Goal: Use online tool/utility: Utilize a website feature to perform a specific function

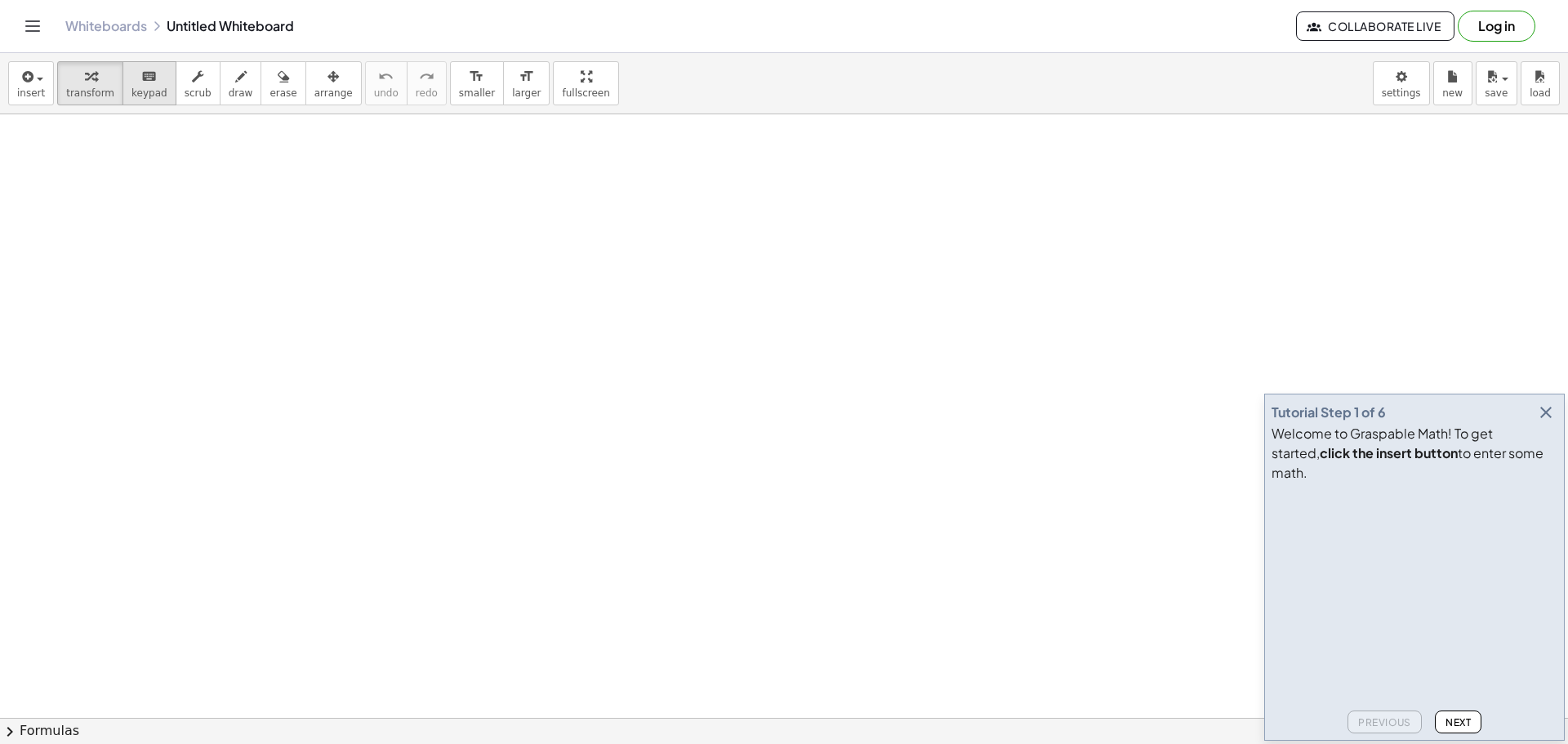
click at [132, 85] on div "keyboard" at bounding box center [149, 75] width 36 height 19
click at [42, 89] on button "insert" at bounding box center [30, 83] width 45 height 45
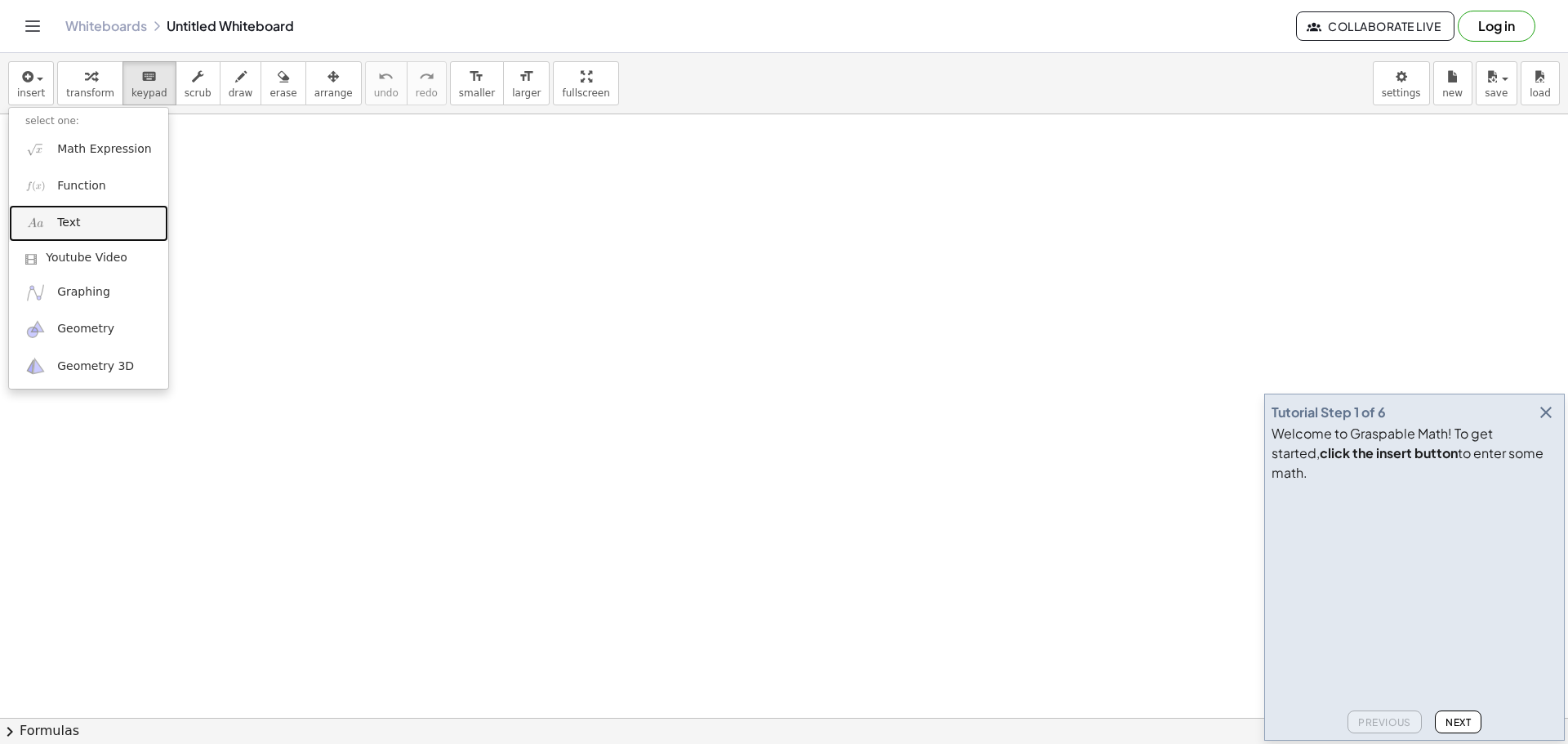
click at [76, 223] on span "Text" at bounding box center [69, 223] width 23 height 16
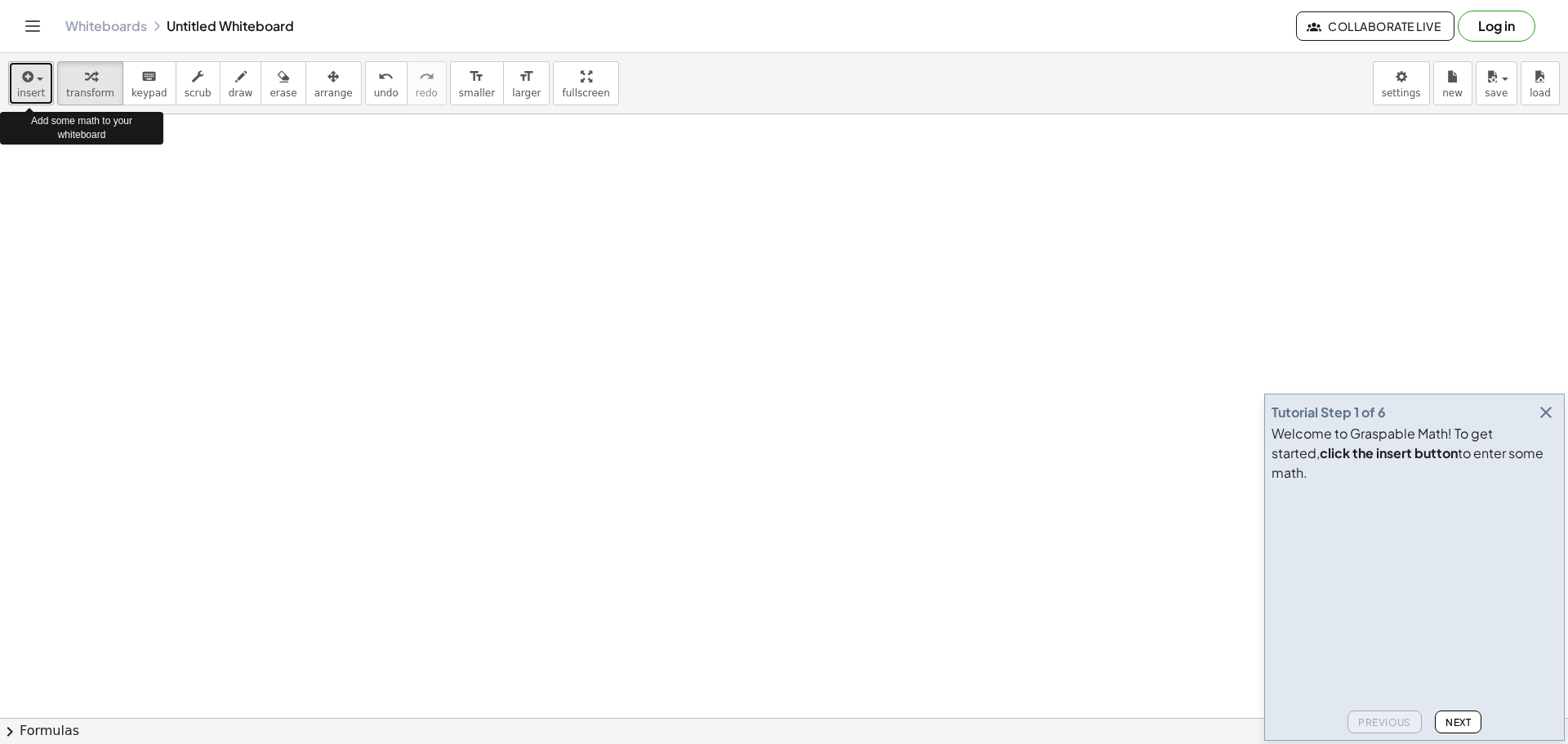
click at [30, 85] on icon "button" at bounding box center [25, 76] width 15 height 19
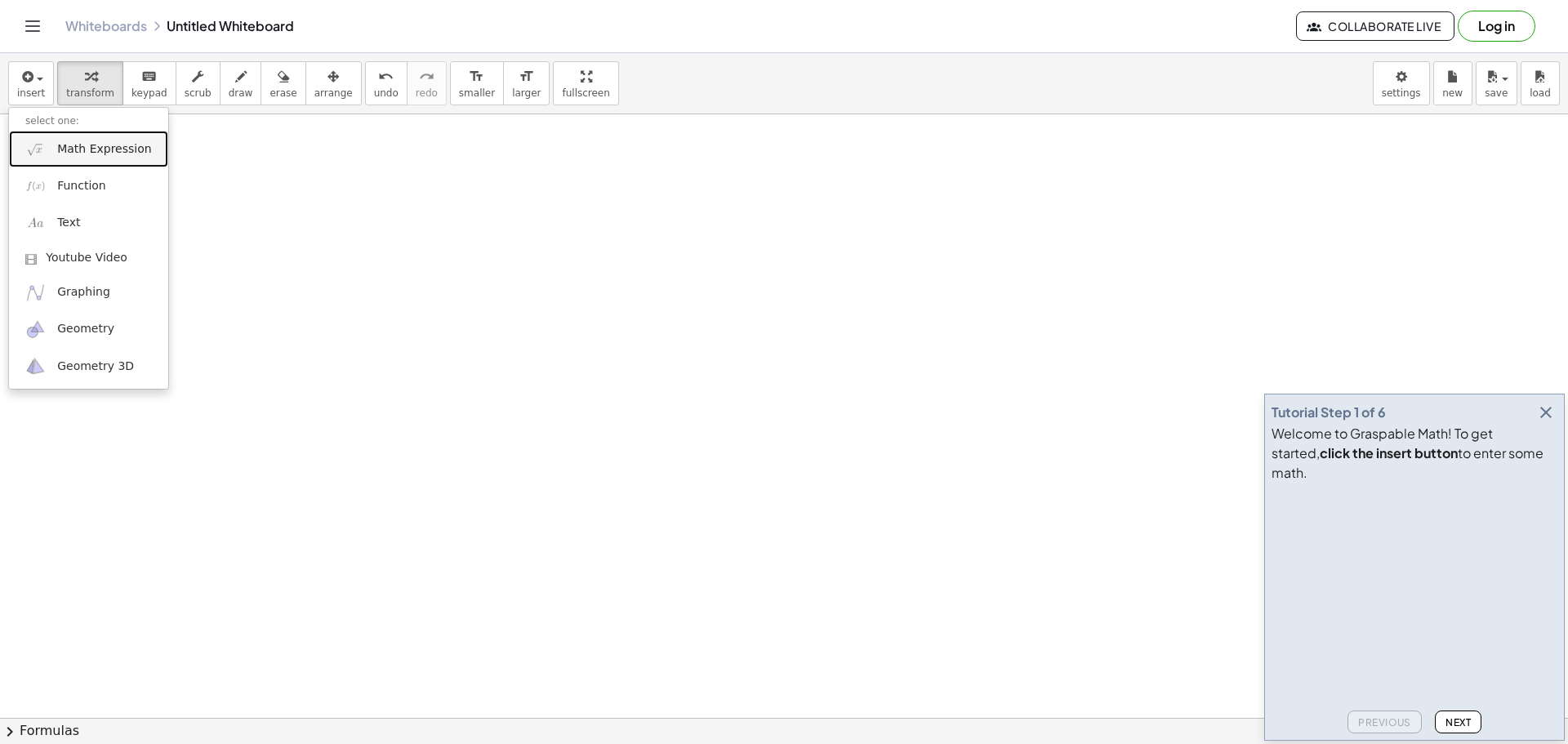
click at [85, 149] on span "Math Expression" at bounding box center [104, 149] width 94 height 16
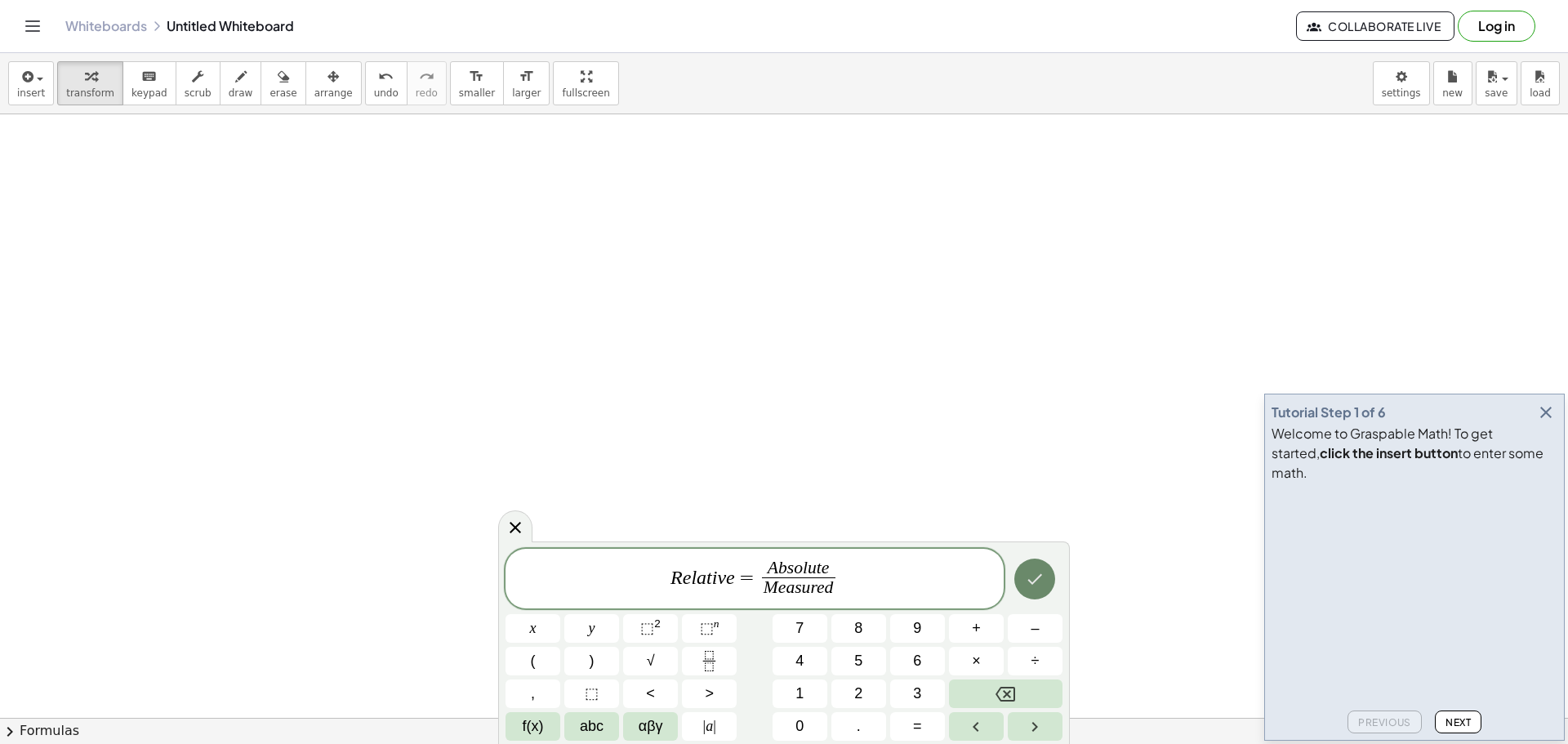
click at [1038, 582] on icon "Done" at bounding box center [1035, 580] width 19 height 19
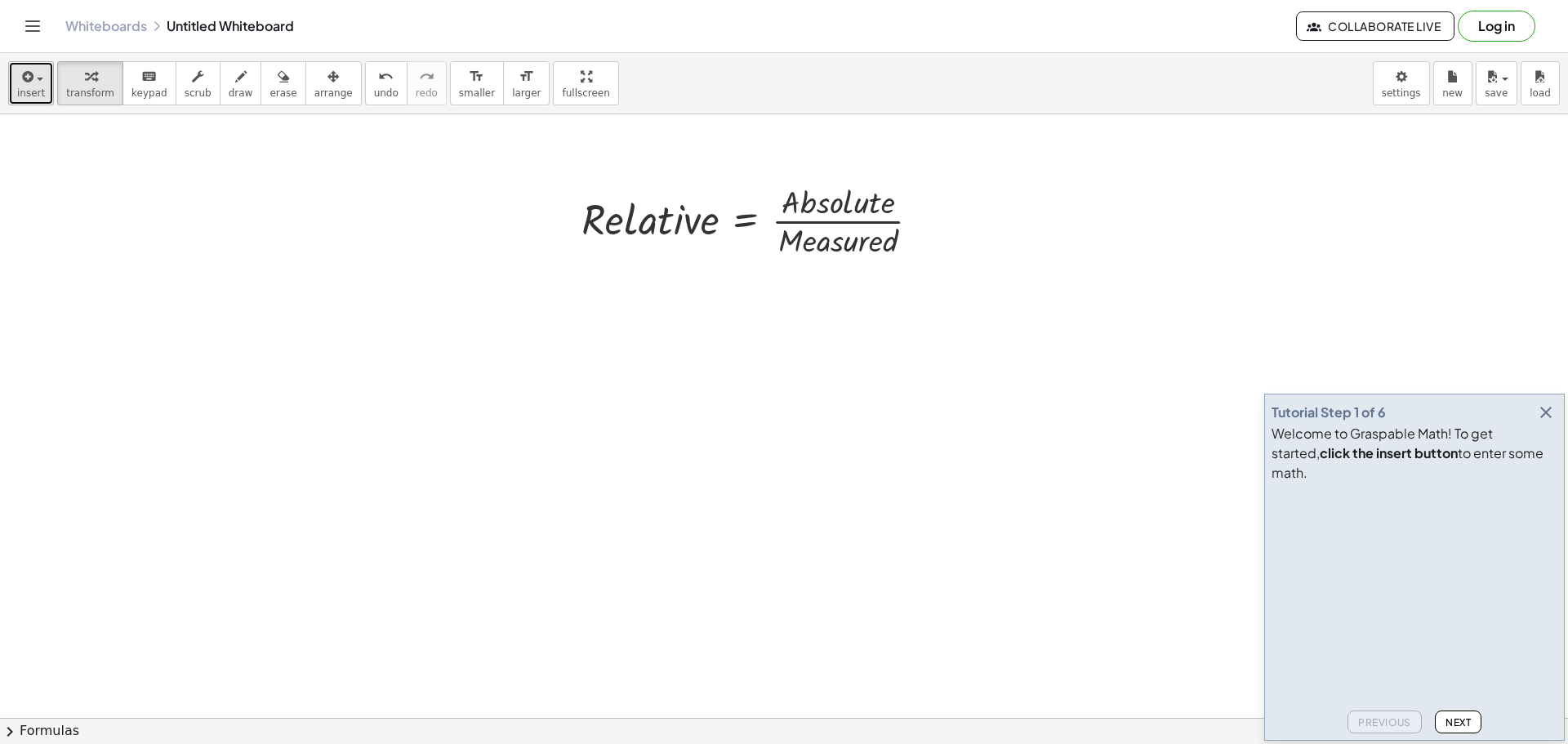
click at [48, 91] on button "insert" at bounding box center [30, 83] width 45 height 45
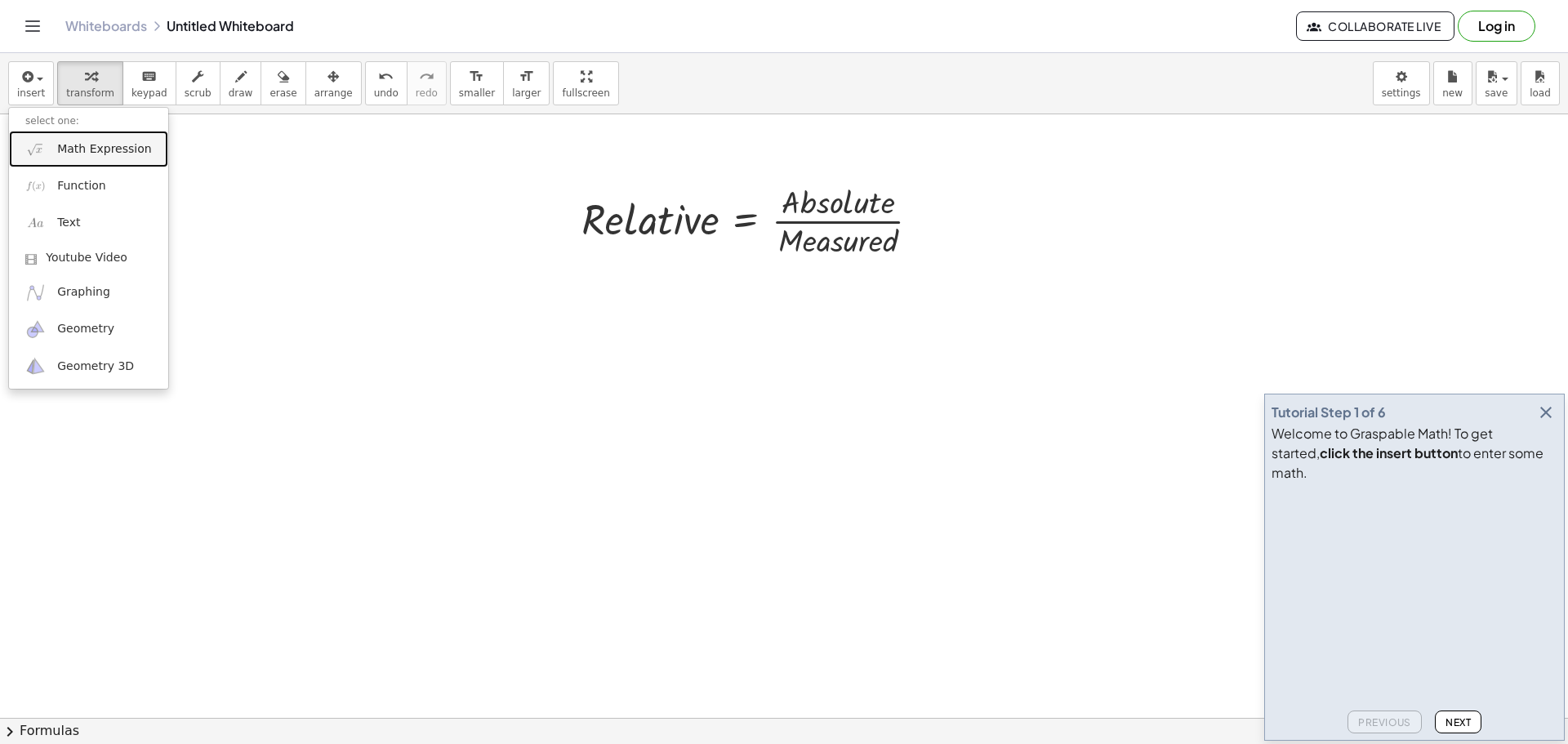
click at [66, 158] on link "Math Expression" at bounding box center [88, 149] width 160 height 37
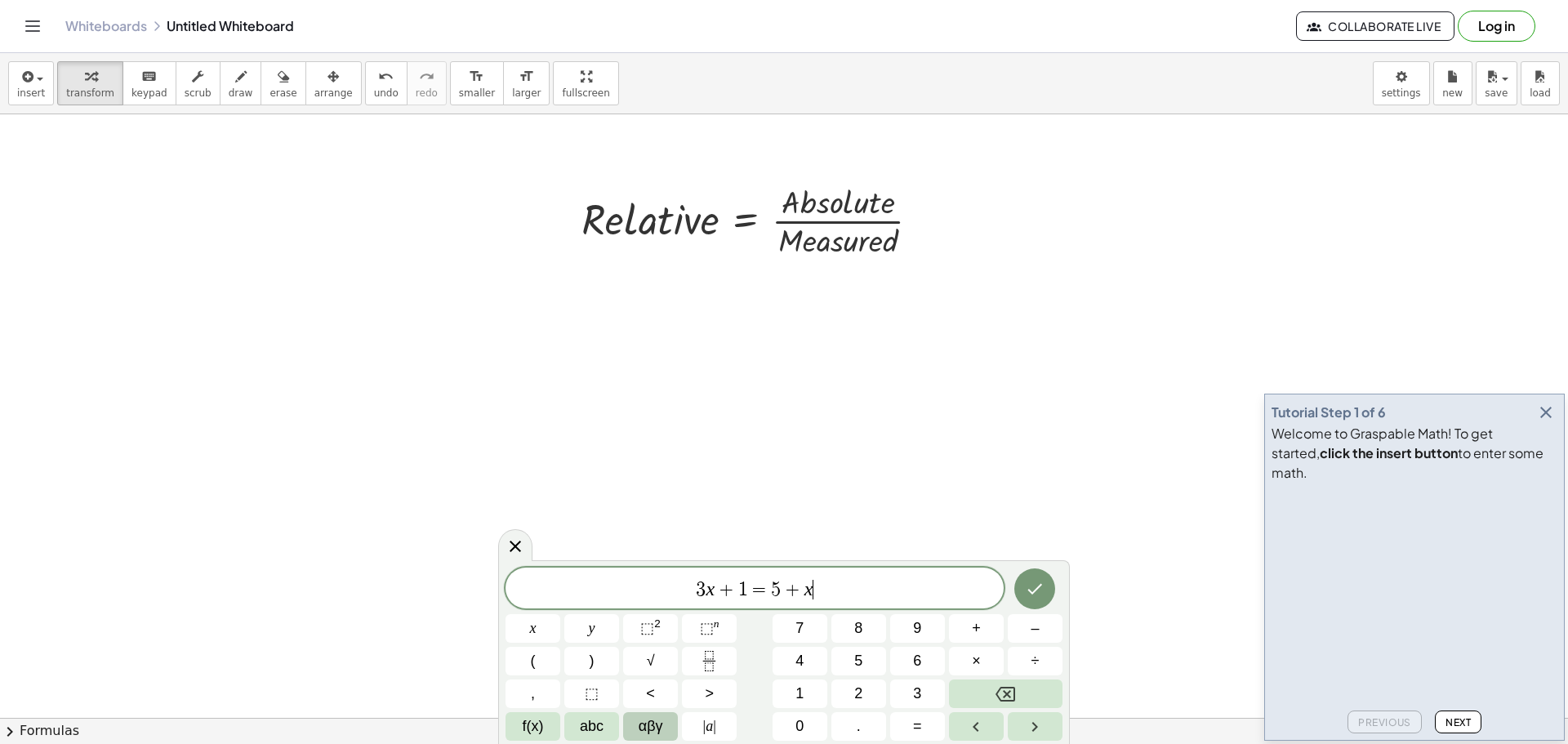
click at [650, 722] on span "αβγ" at bounding box center [650, 727] width 24 height 22
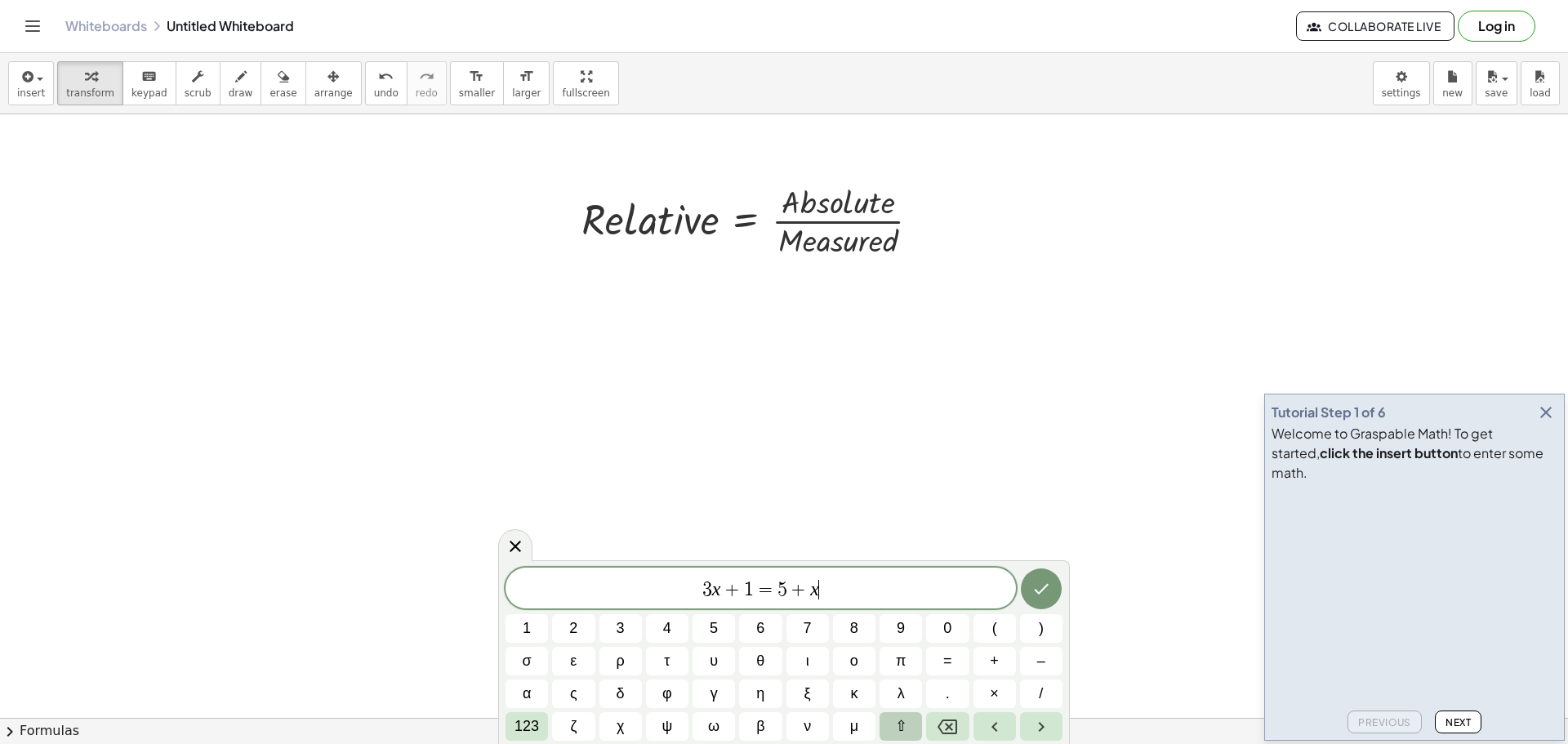
click at [890, 729] on button "⇧" at bounding box center [902, 727] width 43 height 29
click at [617, 690] on span "δ" at bounding box center [621, 694] width 10 height 22
click at [807, 591] on var "x" at bounding box center [809, 589] width 9 height 21
click at [808, 591] on var "x" at bounding box center [809, 589] width 9 height 21
drag, startPoint x: 812, startPoint y: 590, endPoint x: 692, endPoint y: 591, distance: 120.0
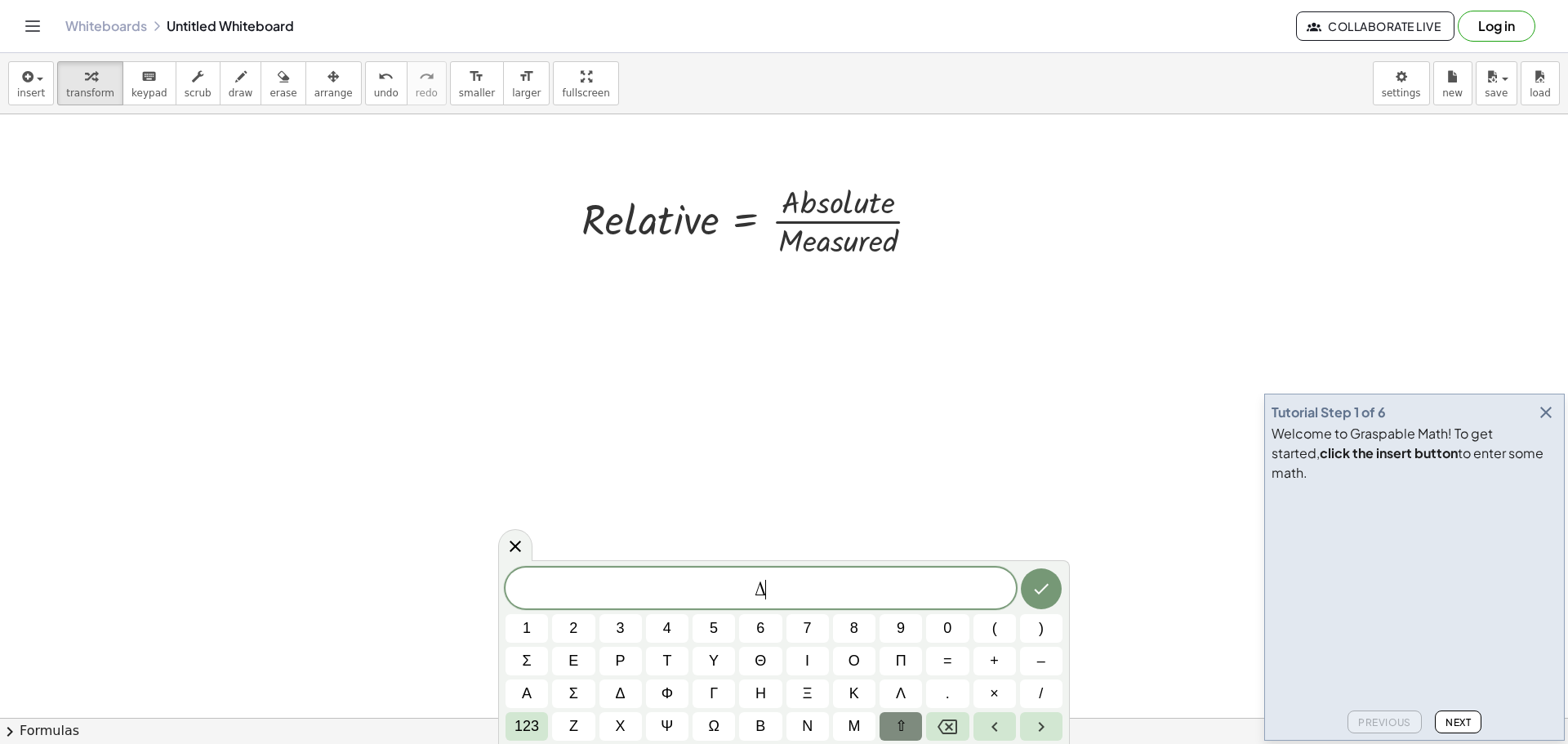
click at [808, 591] on span "Δ ​" at bounding box center [761, 590] width 511 height 23
click at [533, 722] on span "123" at bounding box center [526, 727] width 24 height 22
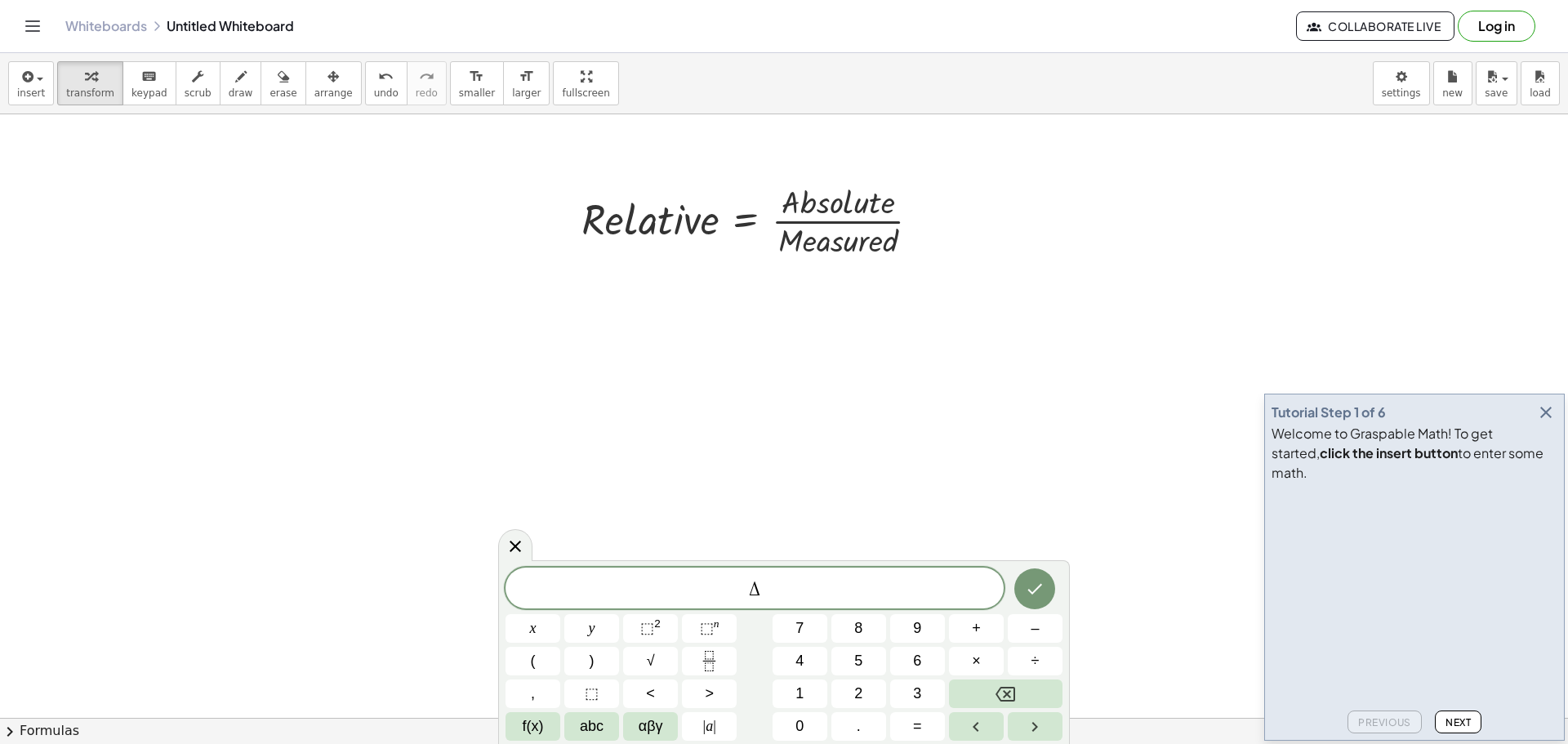
click at [533, 722] on span "f(x)" at bounding box center [533, 727] width 21 height 22
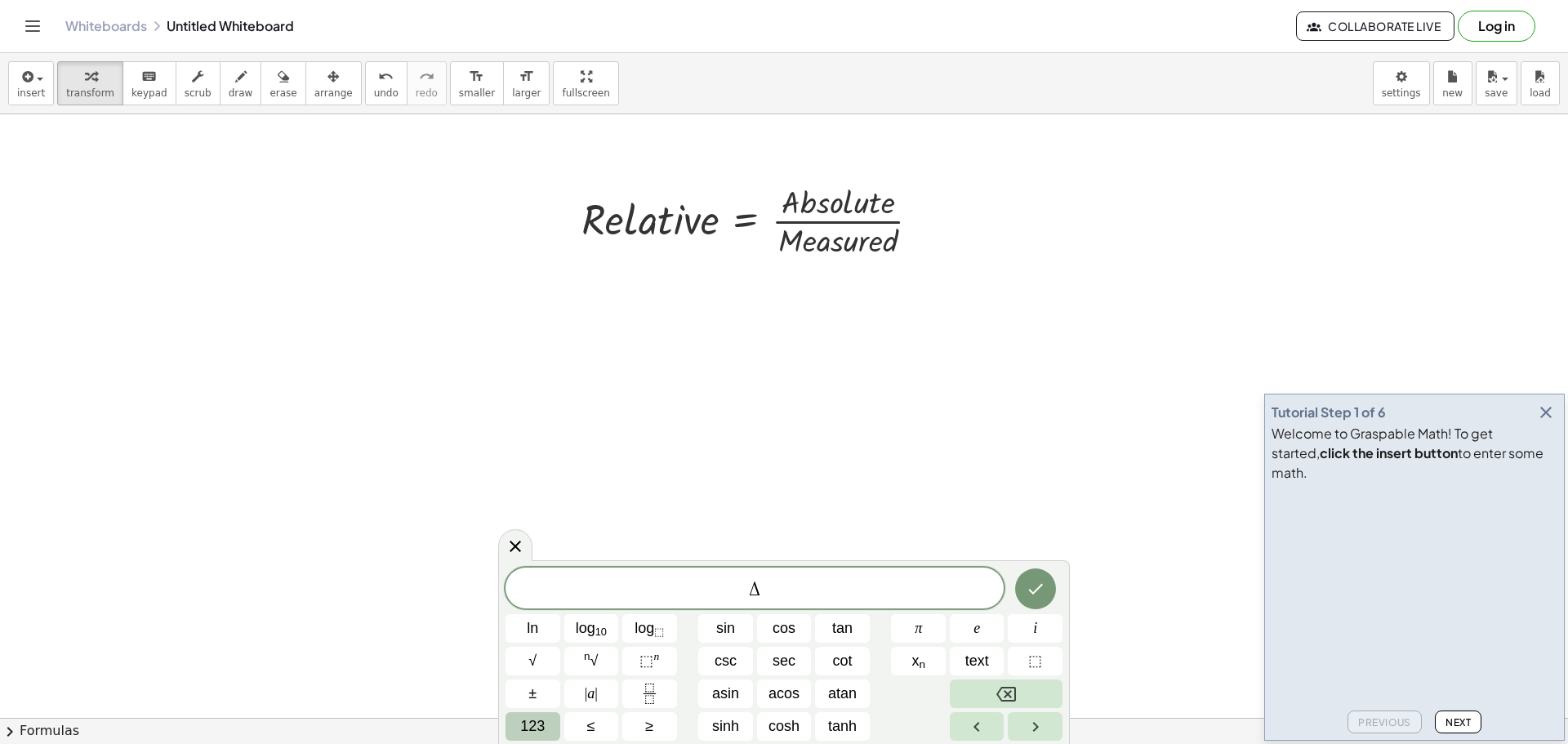
click at [523, 721] on span "123" at bounding box center [532, 727] width 24 height 22
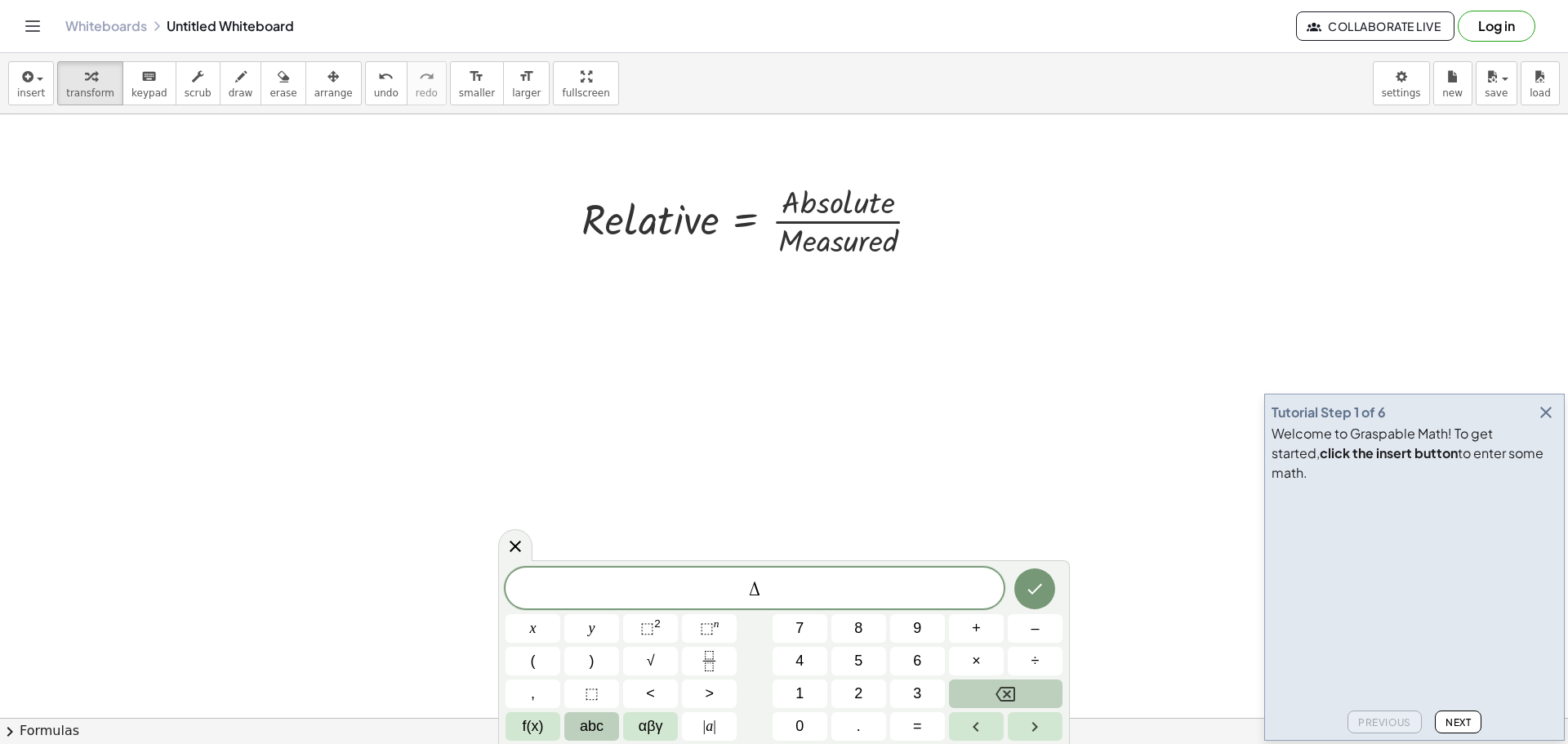
click at [586, 718] on span "abc" at bounding box center [592, 727] width 23 height 22
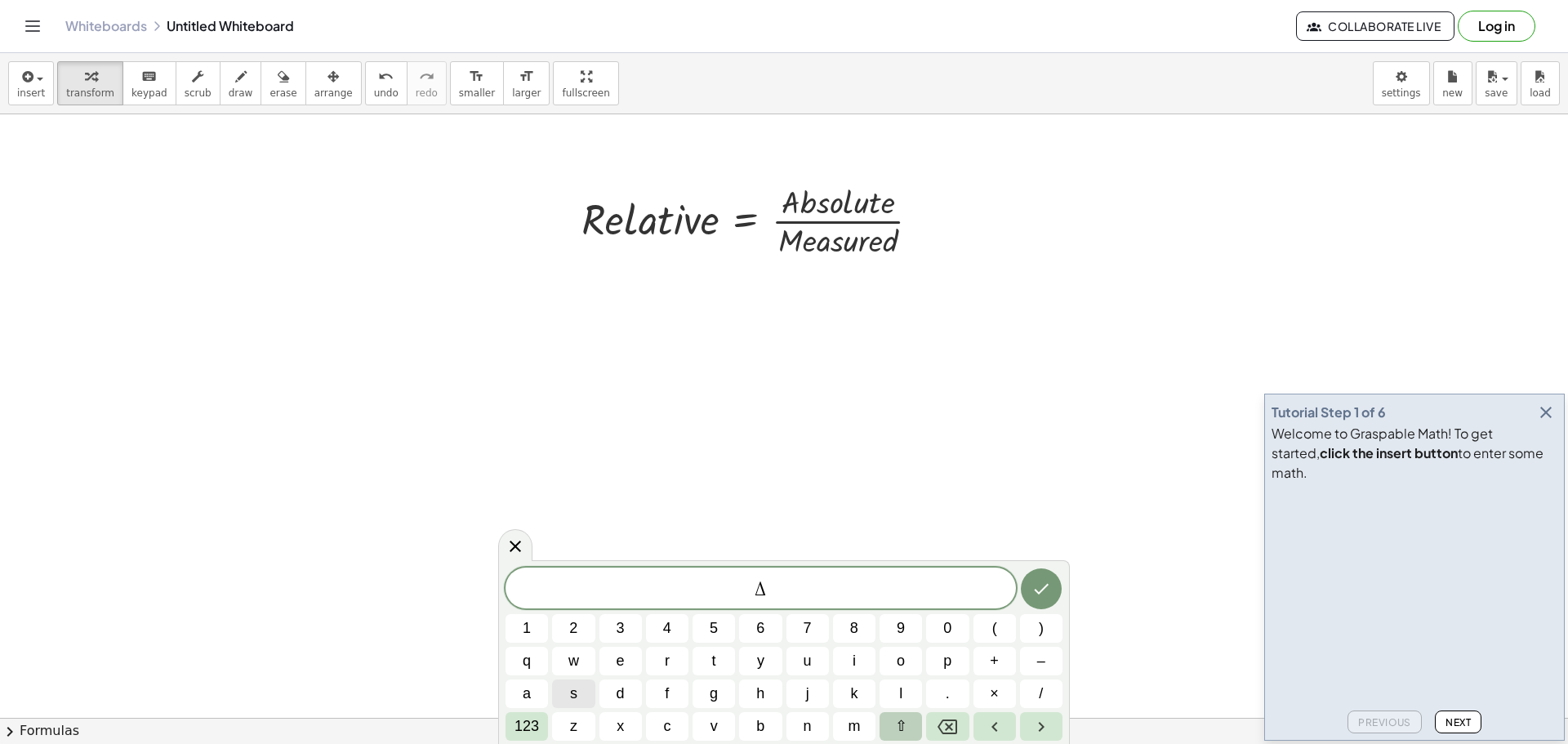
click at [905, 726] on span "⇧" at bounding box center [902, 727] width 13 height 22
click at [899, 686] on span "l" at bounding box center [901, 694] width 8 height 22
click at [531, 724] on span "123" at bounding box center [526, 727] width 24 height 22
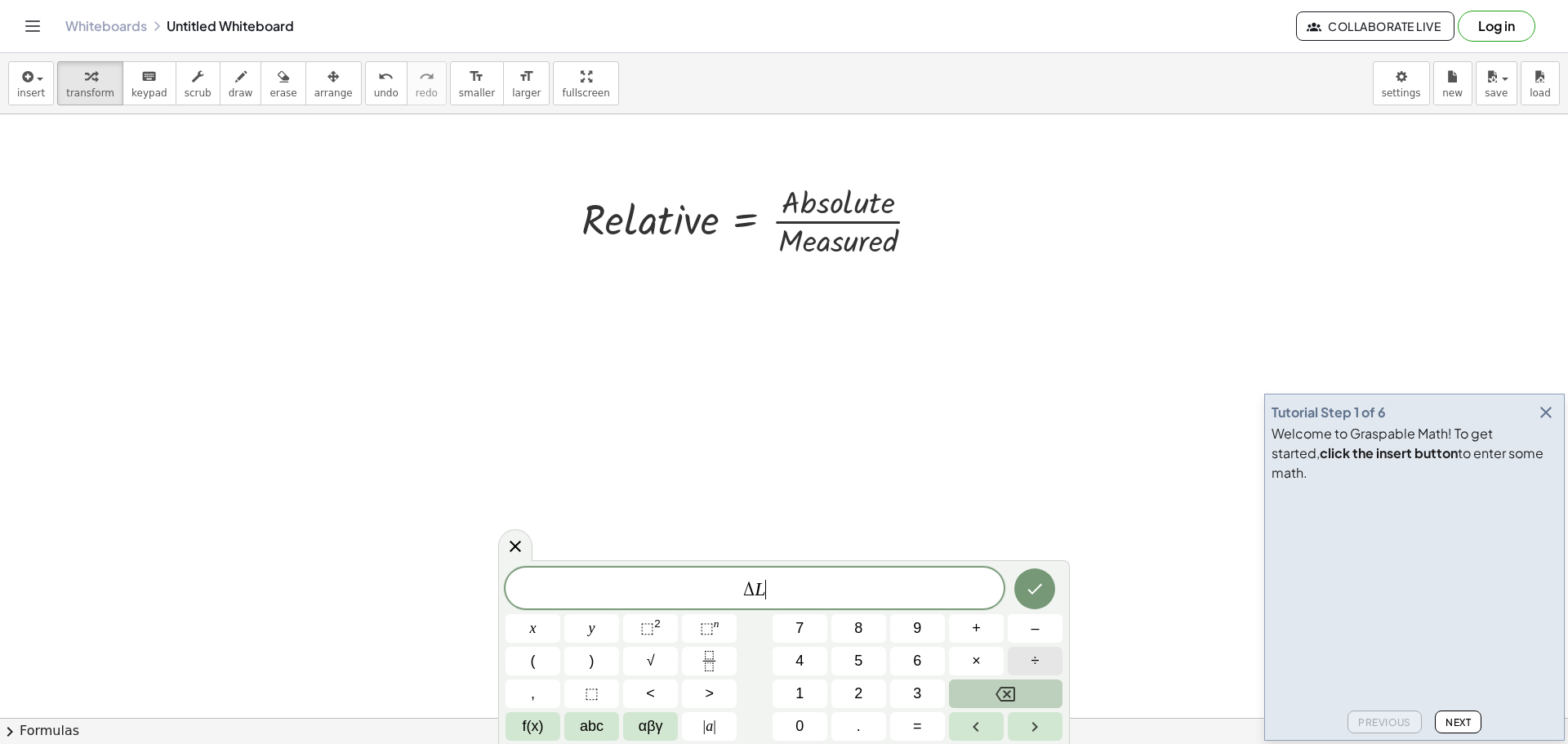
click at [1020, 660] on button "÷" at bounding box center [1035, 662] width 55 height 29
click at [990, 692] on button "Backspace" at bounding box center [1005, 695] width 113 height 29
click at [705, 657] on icon "Fraction" at bounding box center [709, 661] width 20 height 20
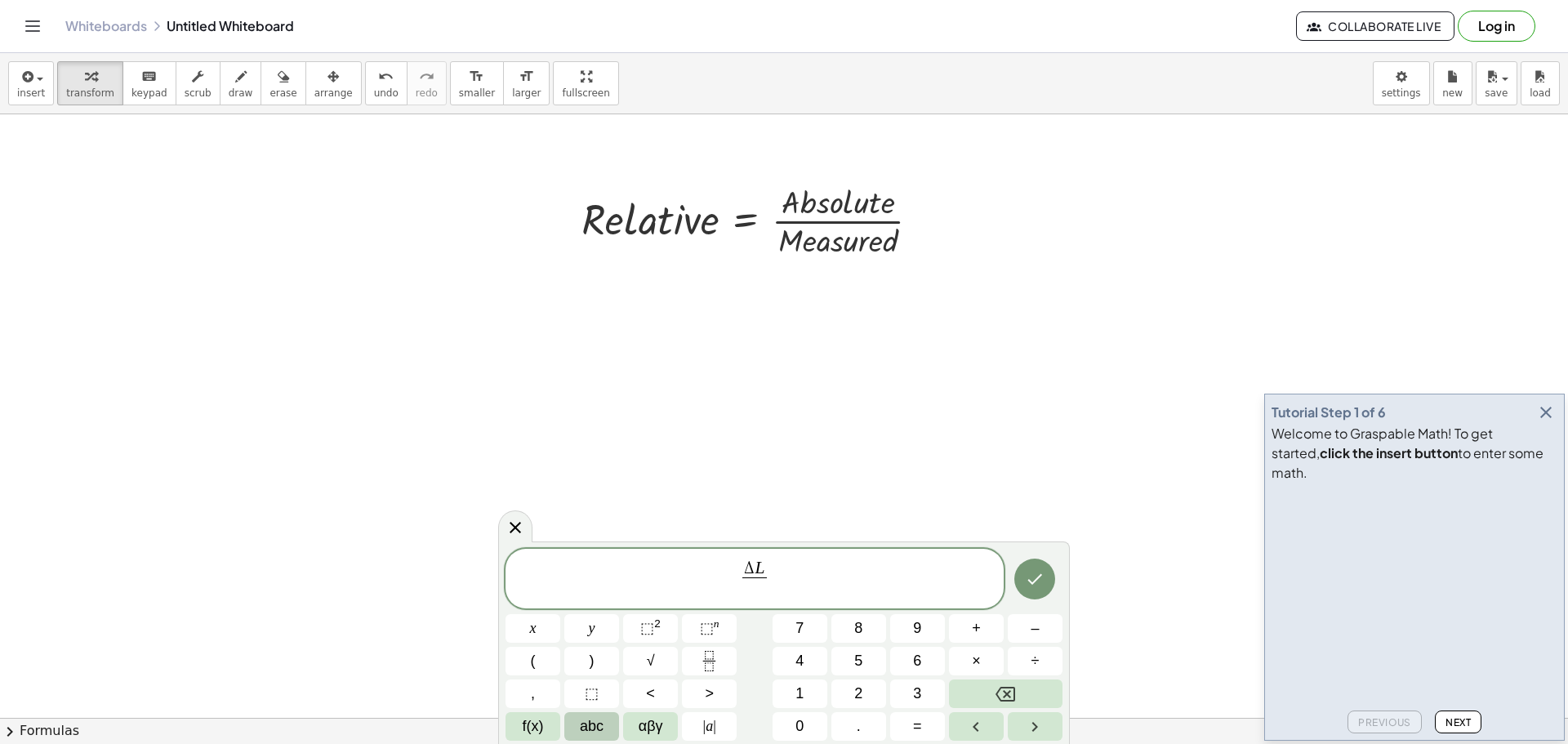
click at [601, 728] on span "abc" at bounding box center [592, 727] width 23 height 22
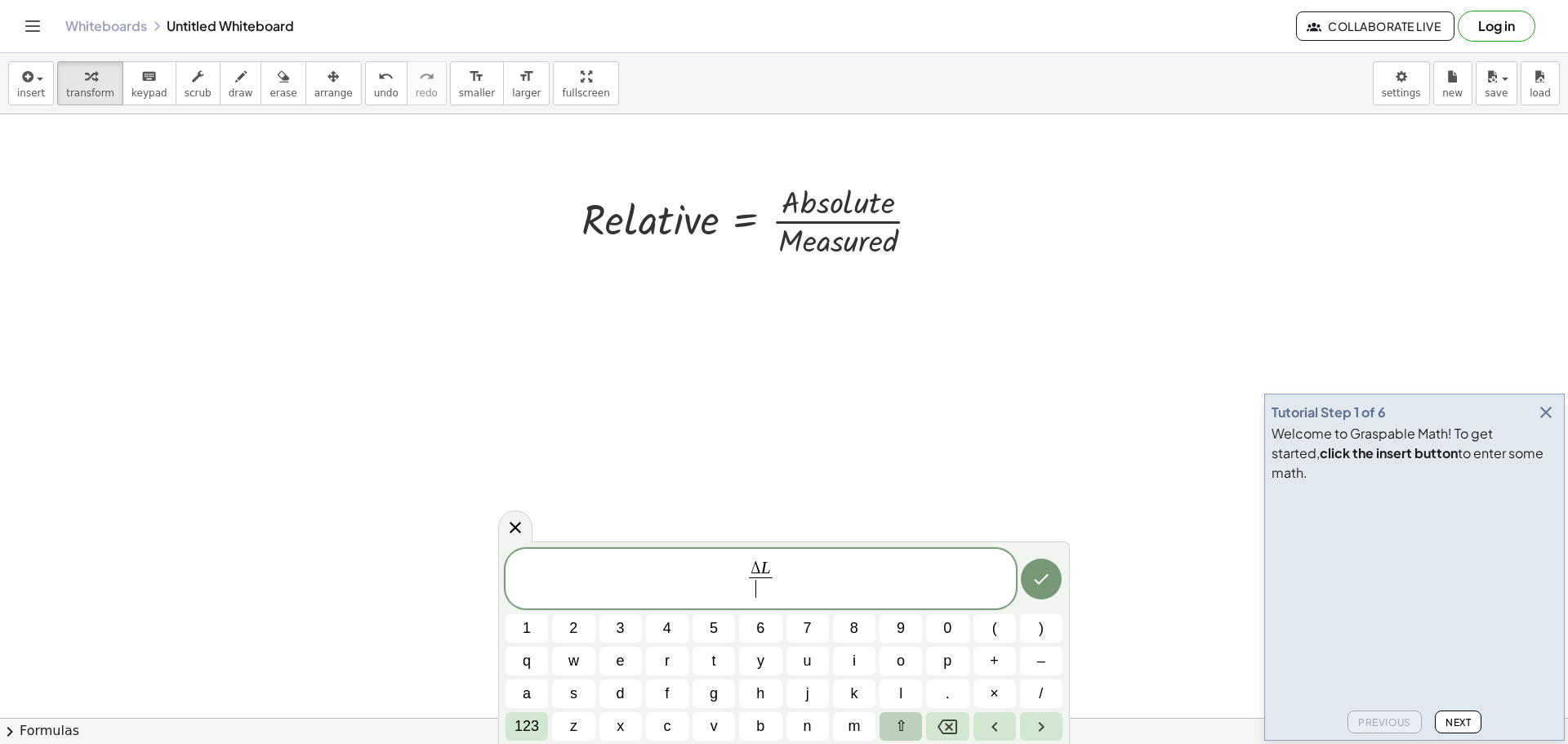
click at [901, 721] on span "⇧" at bounding box center [902, 727] width 13 height 22
click at [899, 699] on span "l" at bounding box center [901, 694] width 8 height 22
click at [1049, 582] on icon "Done" at bounding box center [1042, 580] width 19 height 19
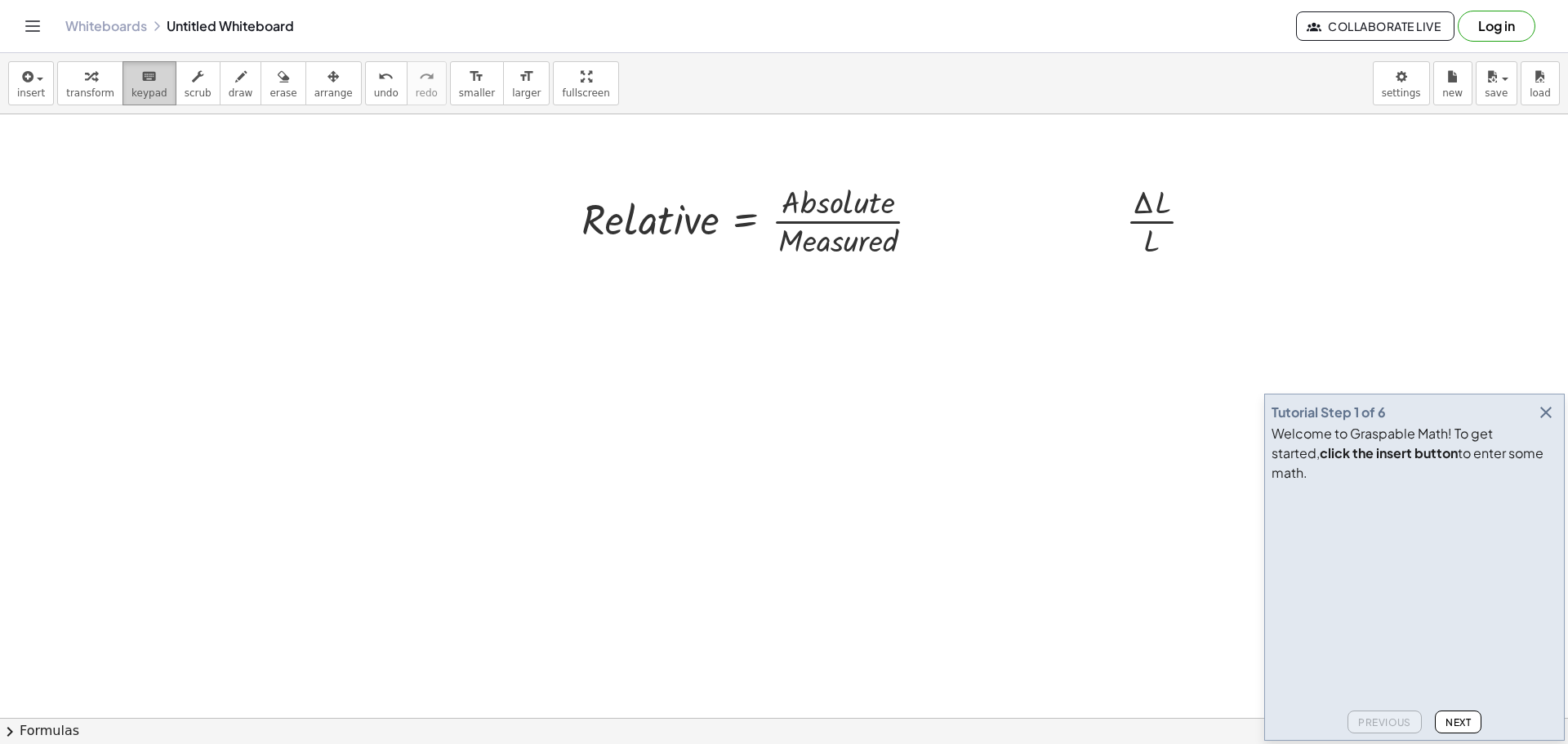
click at [141, 85] on icon "keyboard" at bounding box center [149, 76] width 15 height 19
click at [39, 81] on div "button" at bounding box center [31, 75] width 28 height 19
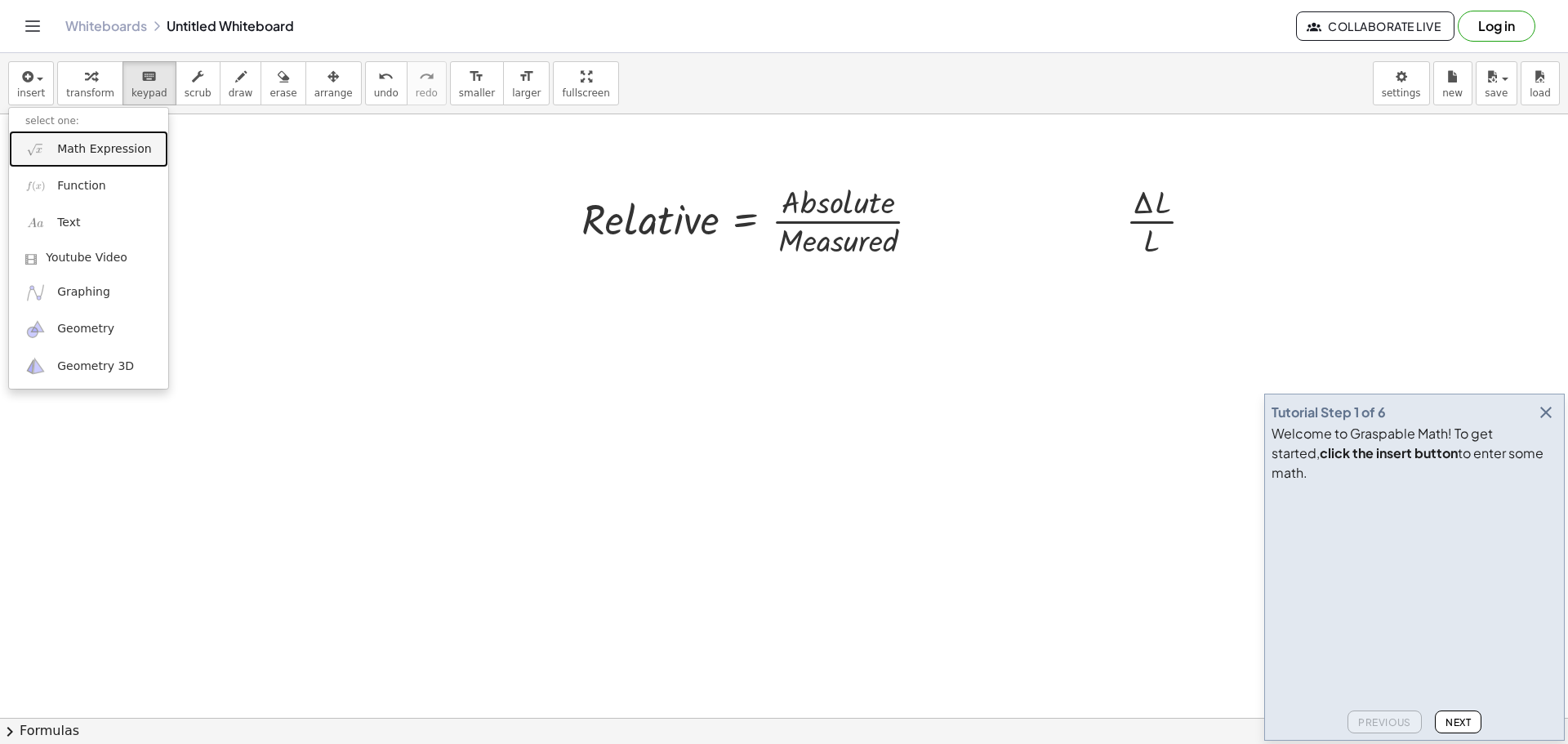
click at [95, 143] on span "Math Expression" at bounding box center [104, 149] width 94 height 16
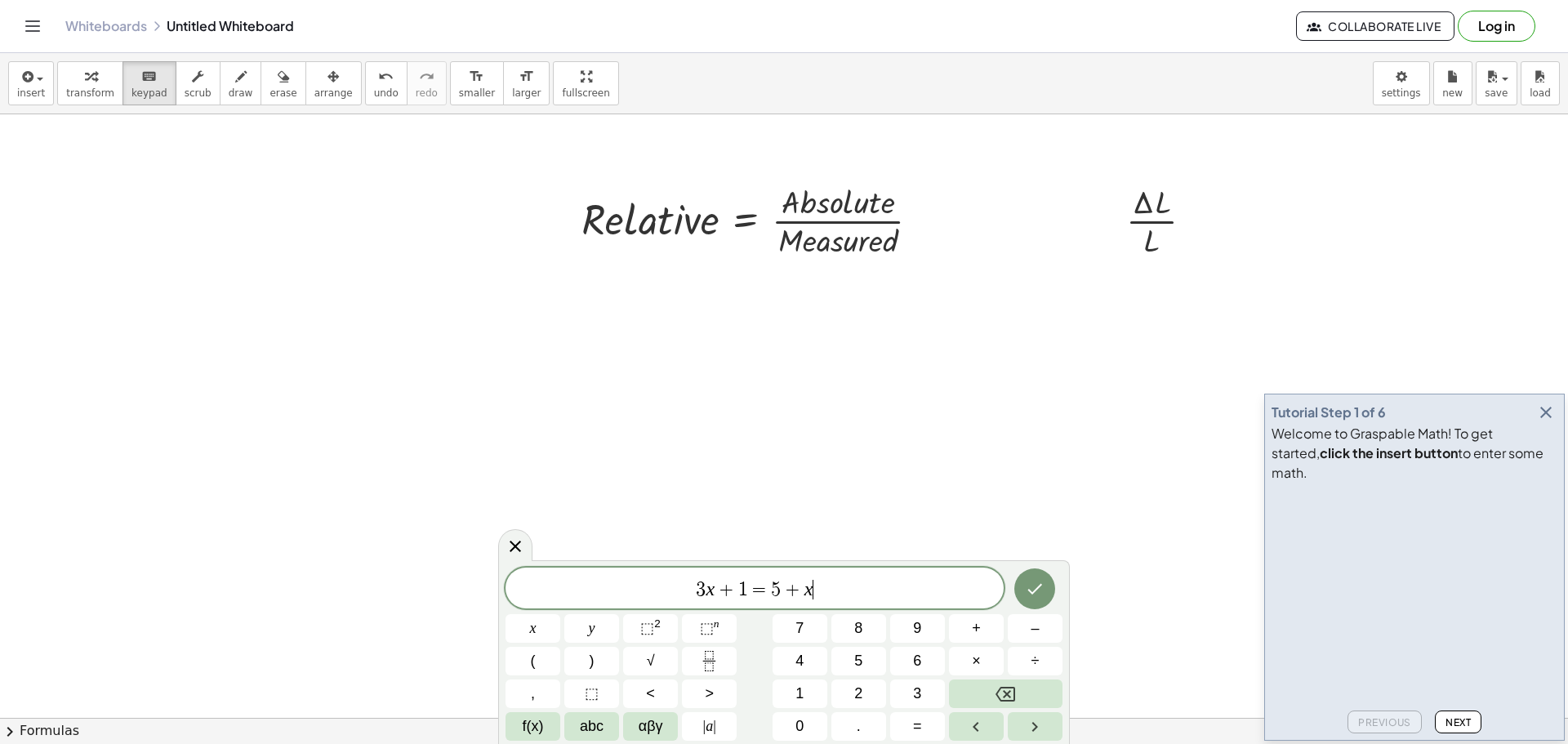
click at [838, 580] on span "3 x + 1 = 5 + x ​" at bounding box center [754, 590] width 498 height 23
click at [593, 719] on span "abc" at bounding box center [592, 727] width 23 height 22
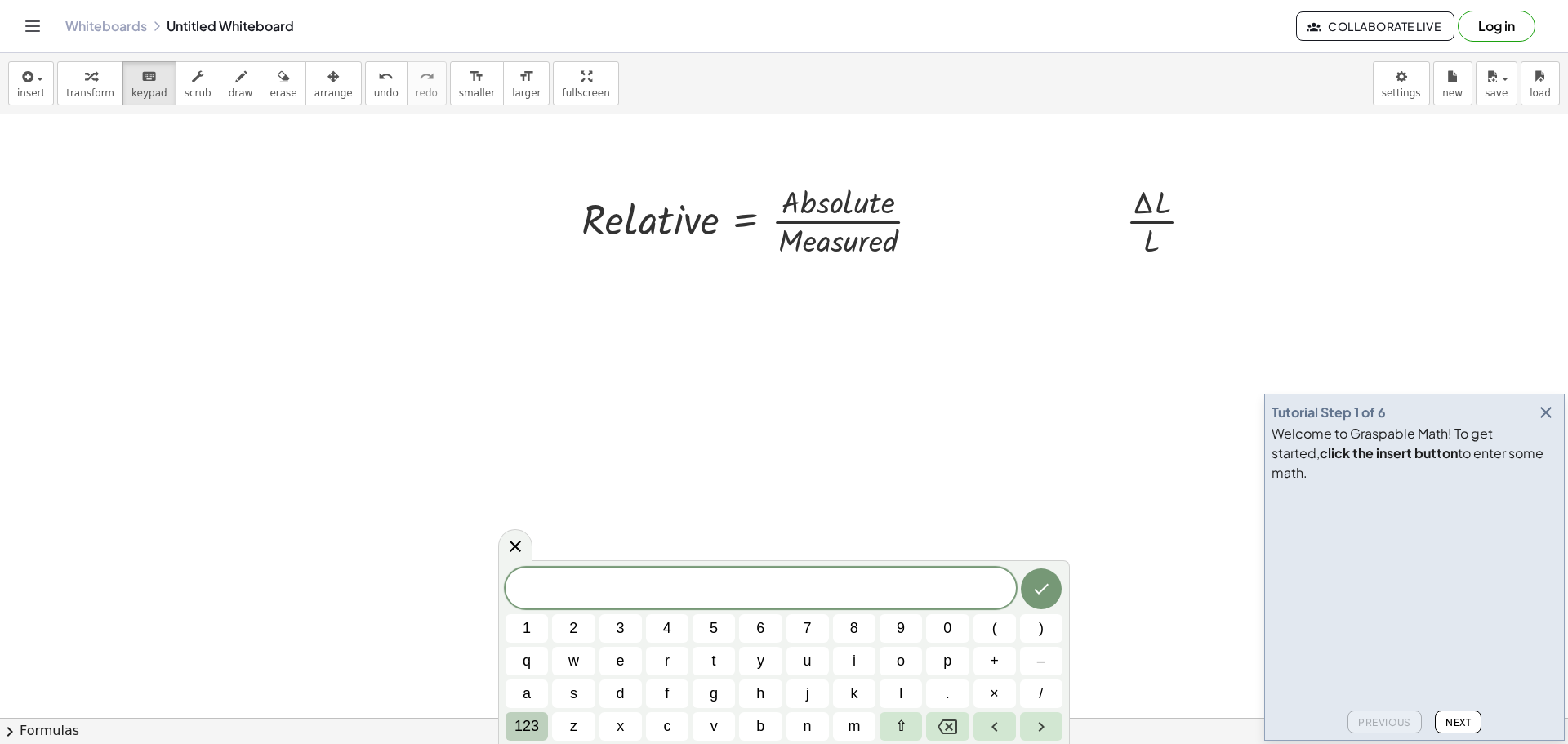
click at [533, 721] on span "123" at bounding box center [526, 727] width 24 height 22
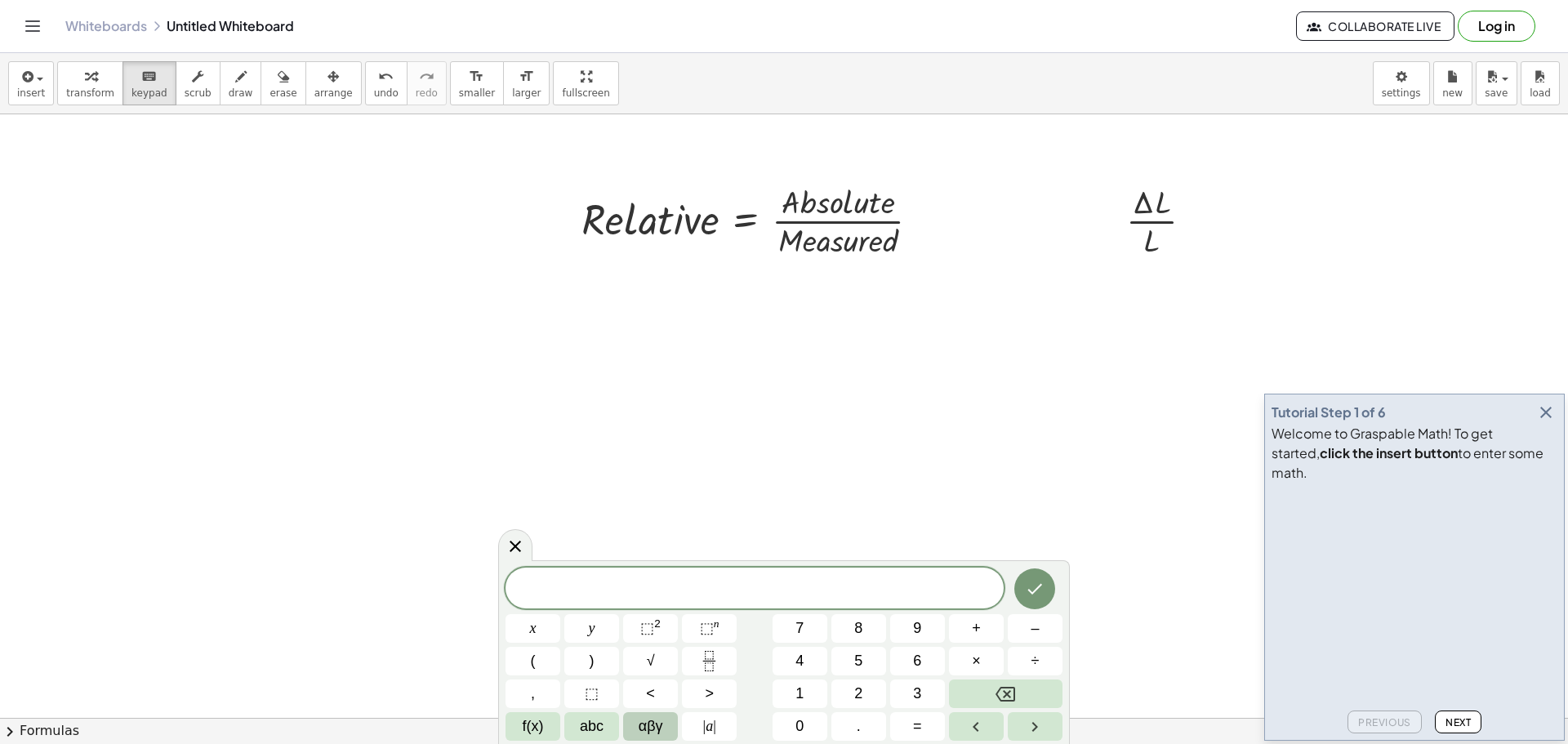
click at [642, 719] on span "αβγ" at bounding box center [650, 727] width 24 height 22
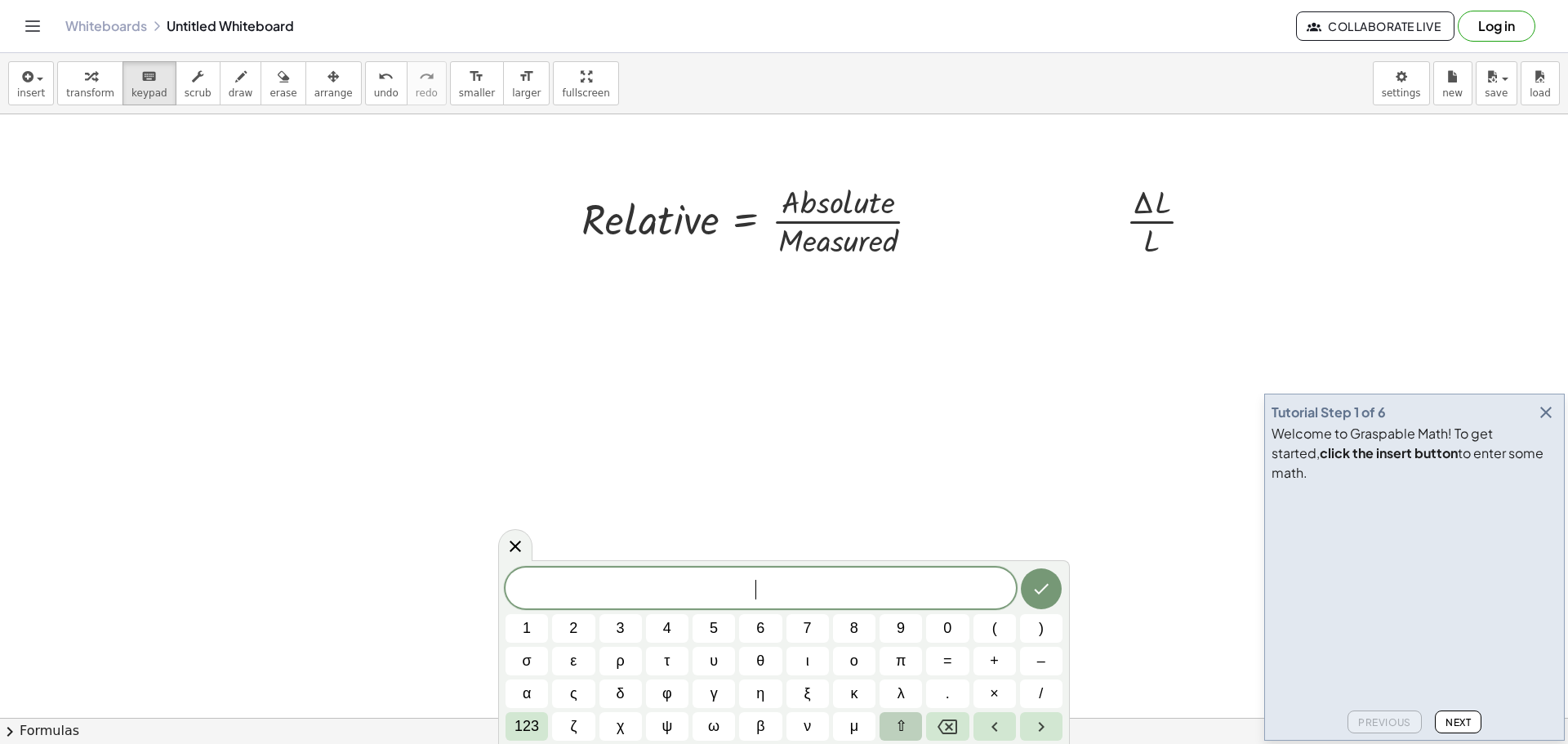
click at [890, 717] on button "⇧" at bounding box center [902, 727] width 43 height 29
click at [619, 688] on span "δ" at bounding box center [621, 694] width 10 height 22
click at [513, 725] on button "123" at bounding box center [527, 727] width 43 height 29
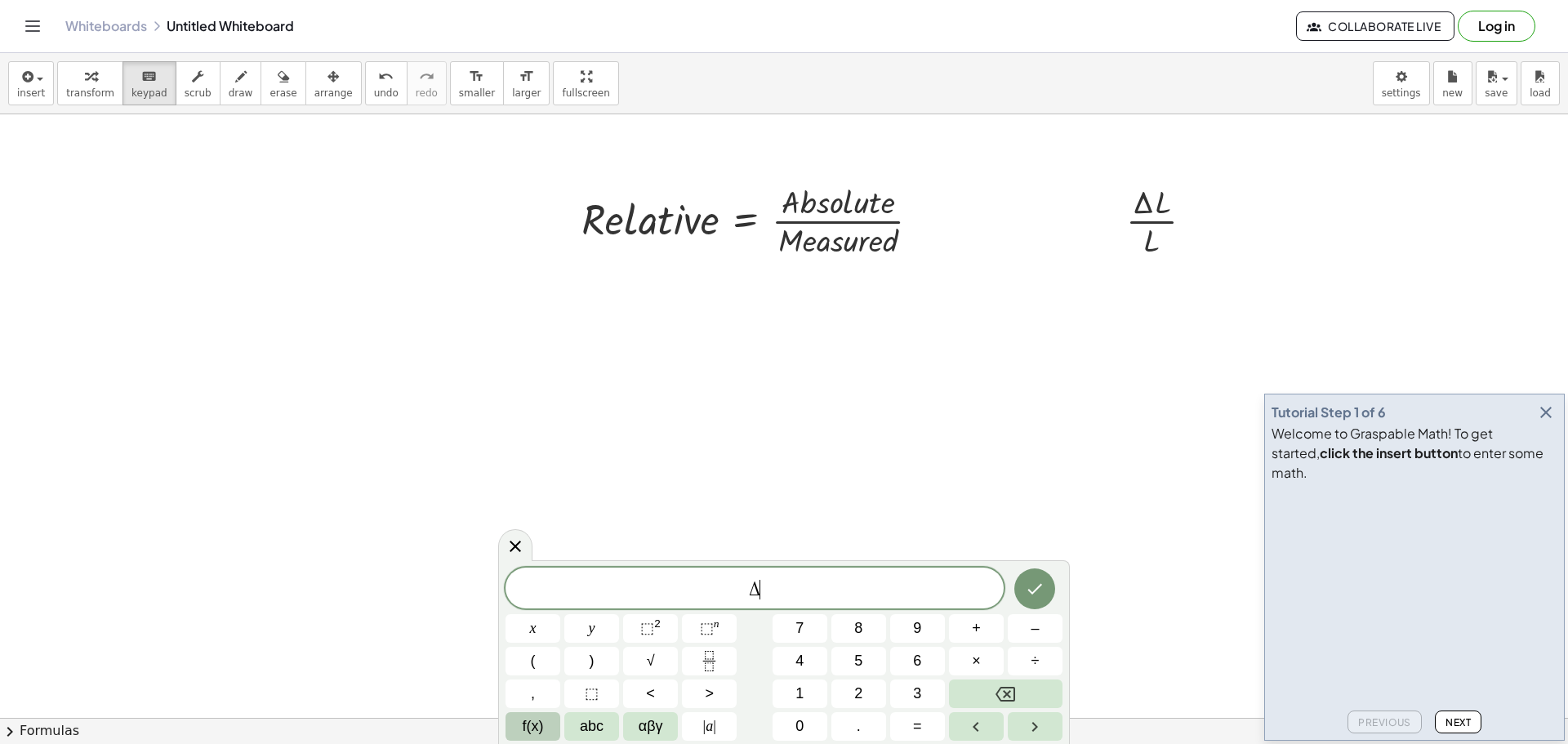
click at [544, 728] on span "f(x)" at bounding box center [533, 727] width 21 height 22
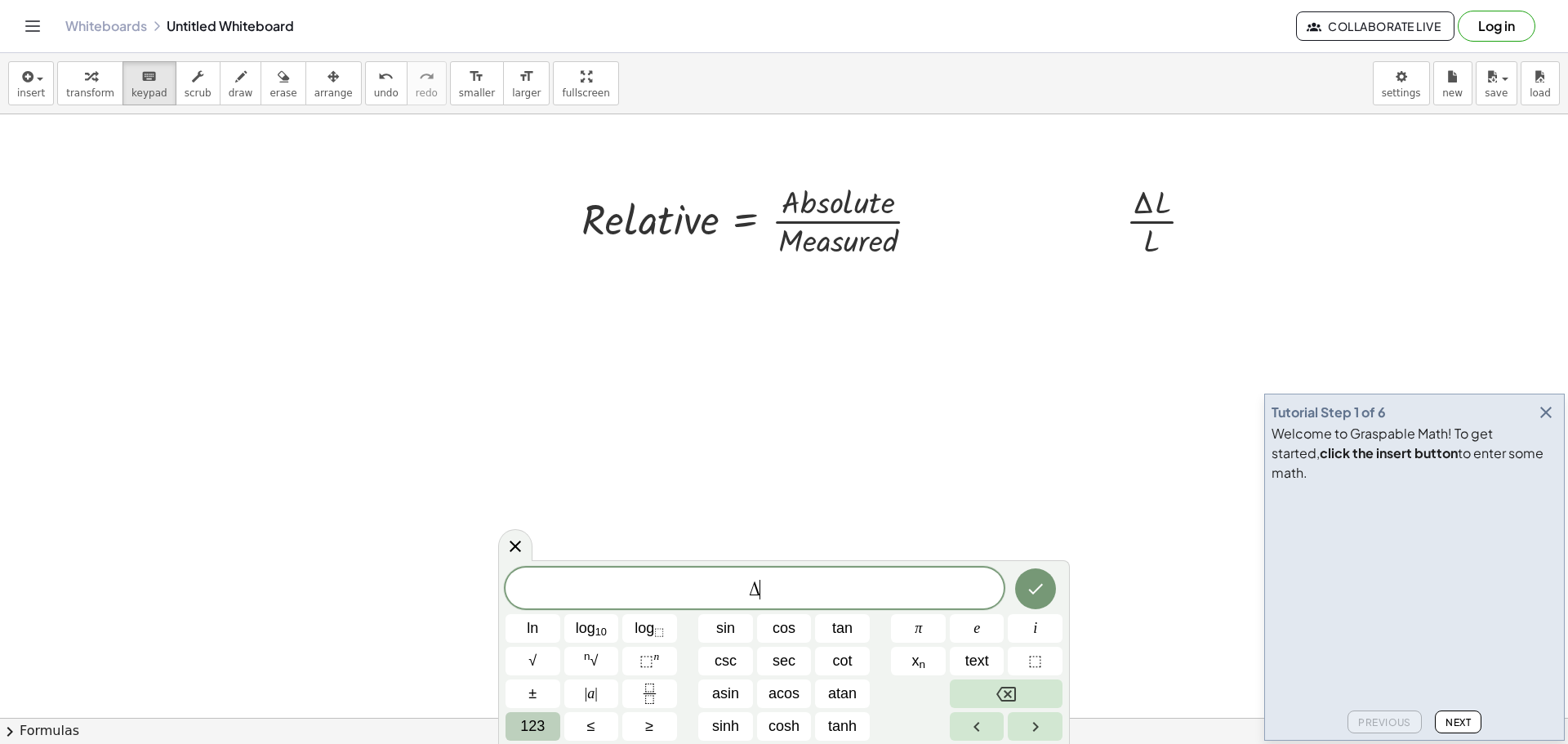
click at [533, 717] on span "123" at bounding box center [532, 727] width 24 height 22
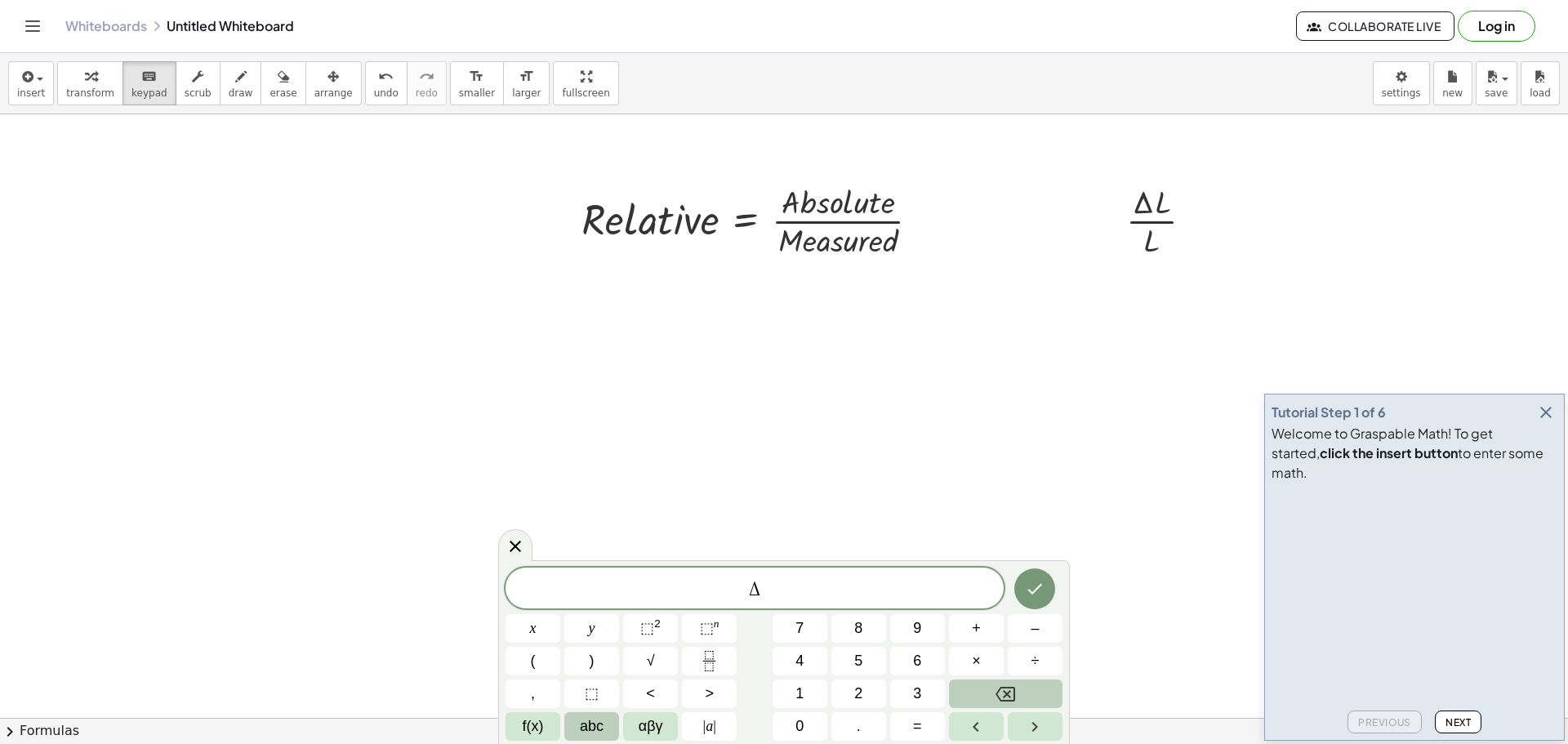
click at [576, 714] on button "abc" at bounding box center [592, 727] width 55 height 29
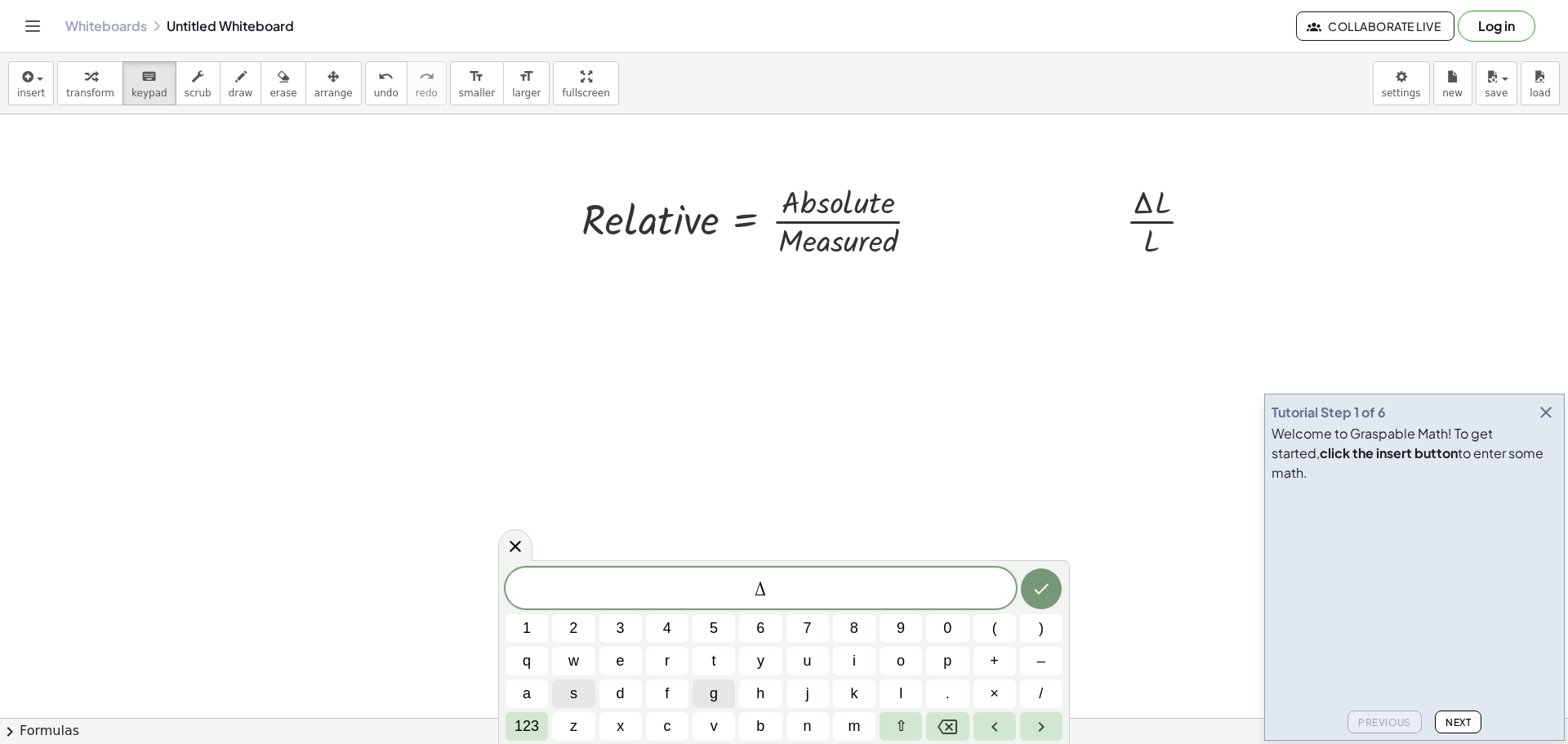
click at [727, 699] on button "g" at bounding box center [714, 695] width 43 height 29
click at [960, 725] on button "Backspace" at bounding box center [948, 727] width 43 height 29
click at [538, 692] on button "a" at bounding box center [527, 695] width 43 height 29
click at [989, 665] on button "+" at bounding box center [995, 662] width 43 height 29
click at [528, 727] on span "123" at bounding box center [526, 727] width 24 height 22
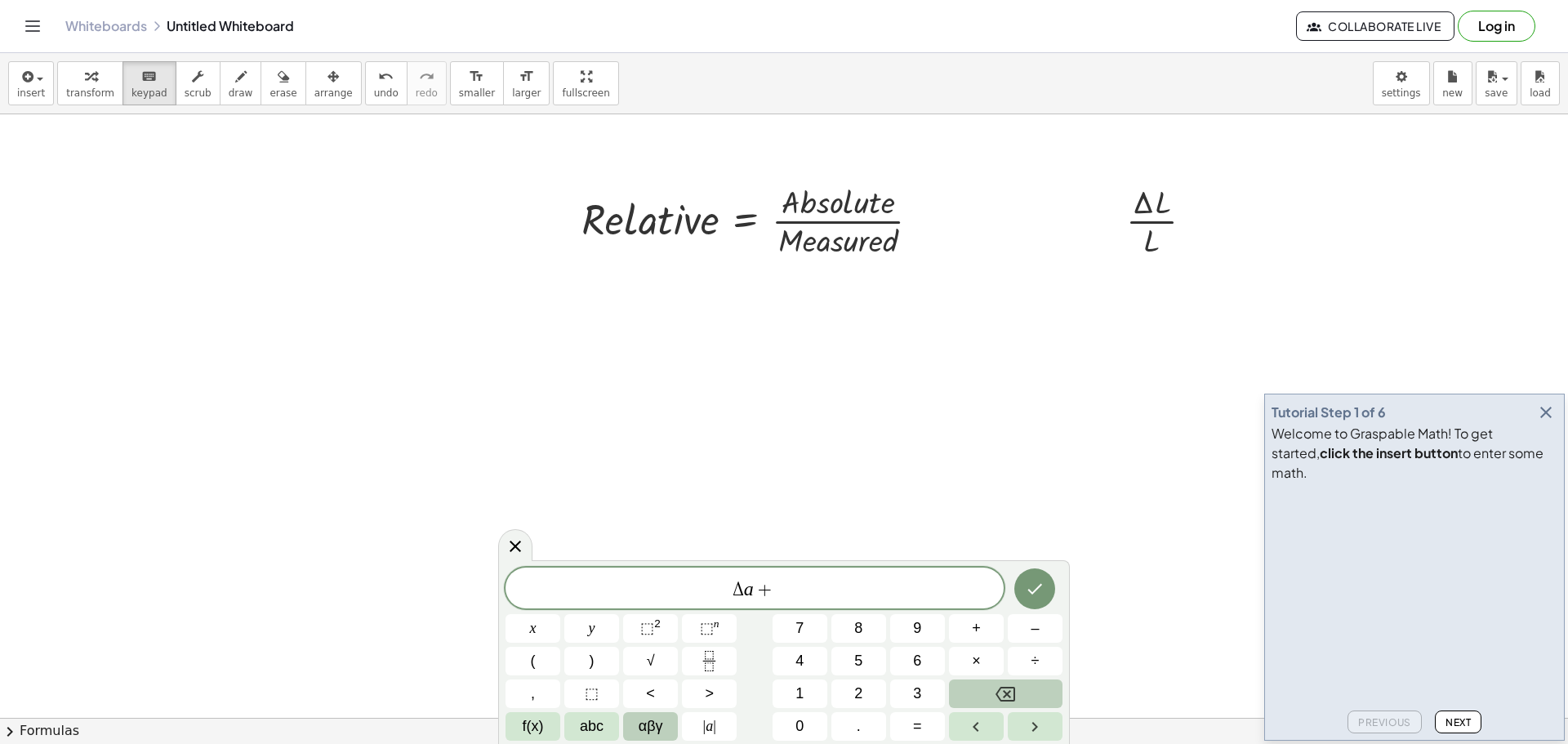
click at [671, 725] on button "αβγ" at bounding box center [650, 727] width 55 height 29
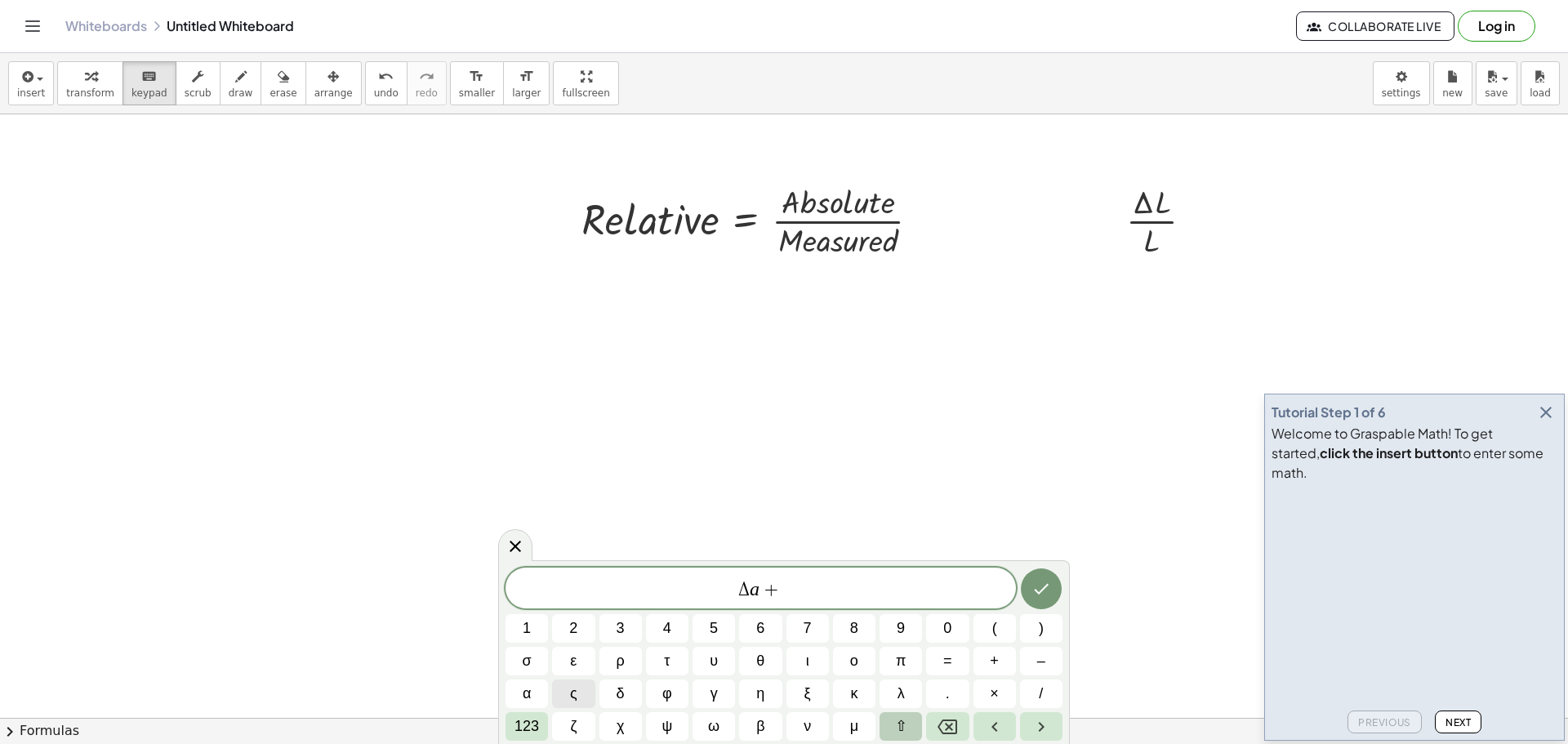
click at [899, 723] on span "⇧" at bounding box center [902, 727] width 13 height 22
click at [611, 699] on button "δ" at bounding box center [621, 695] width 43 height 29
click at [540, 728] on button "123" at bounding box center [527, 727] width 43 height 29
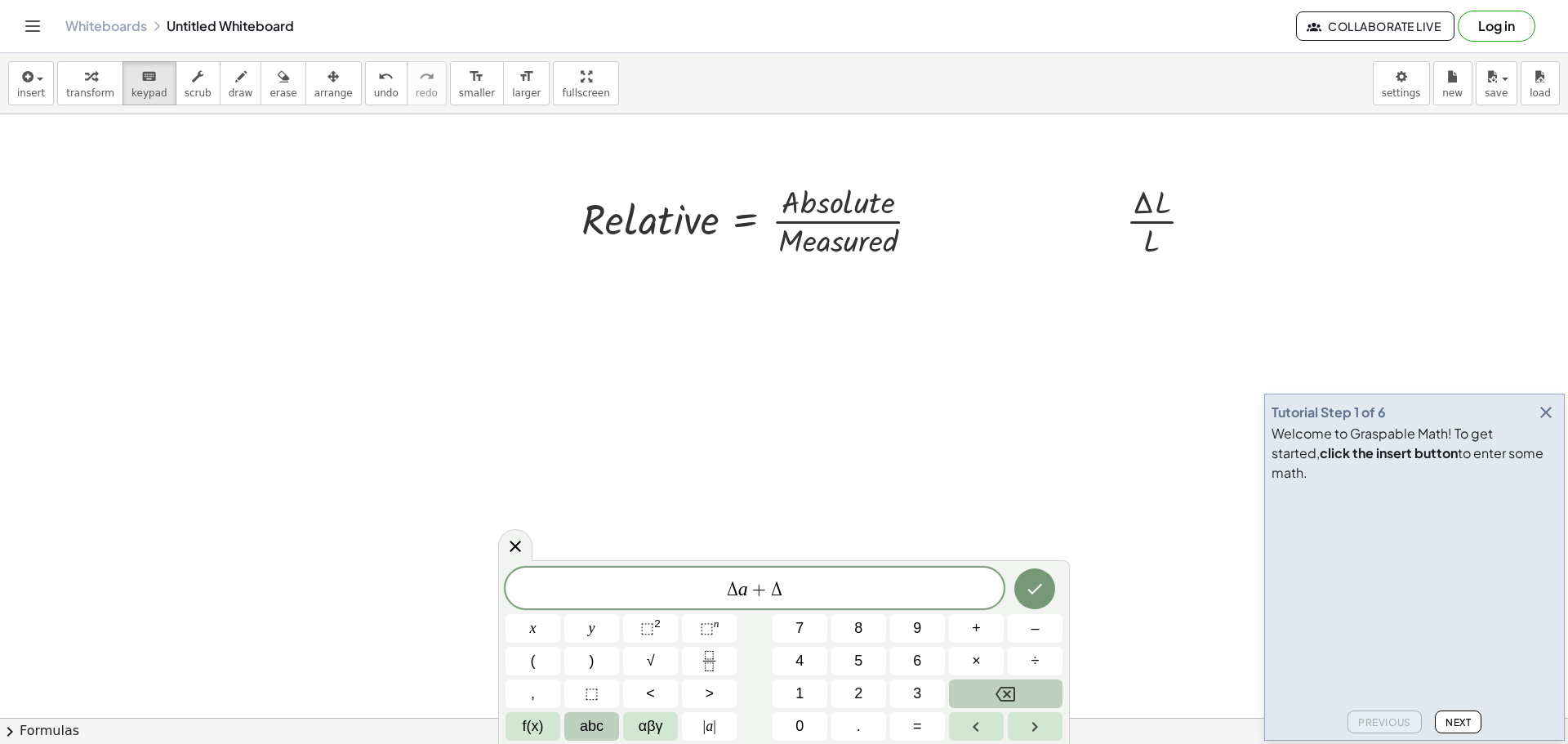
click at [583, 728] on span "abc" at bounding box center [592, 727] width 23 height 22
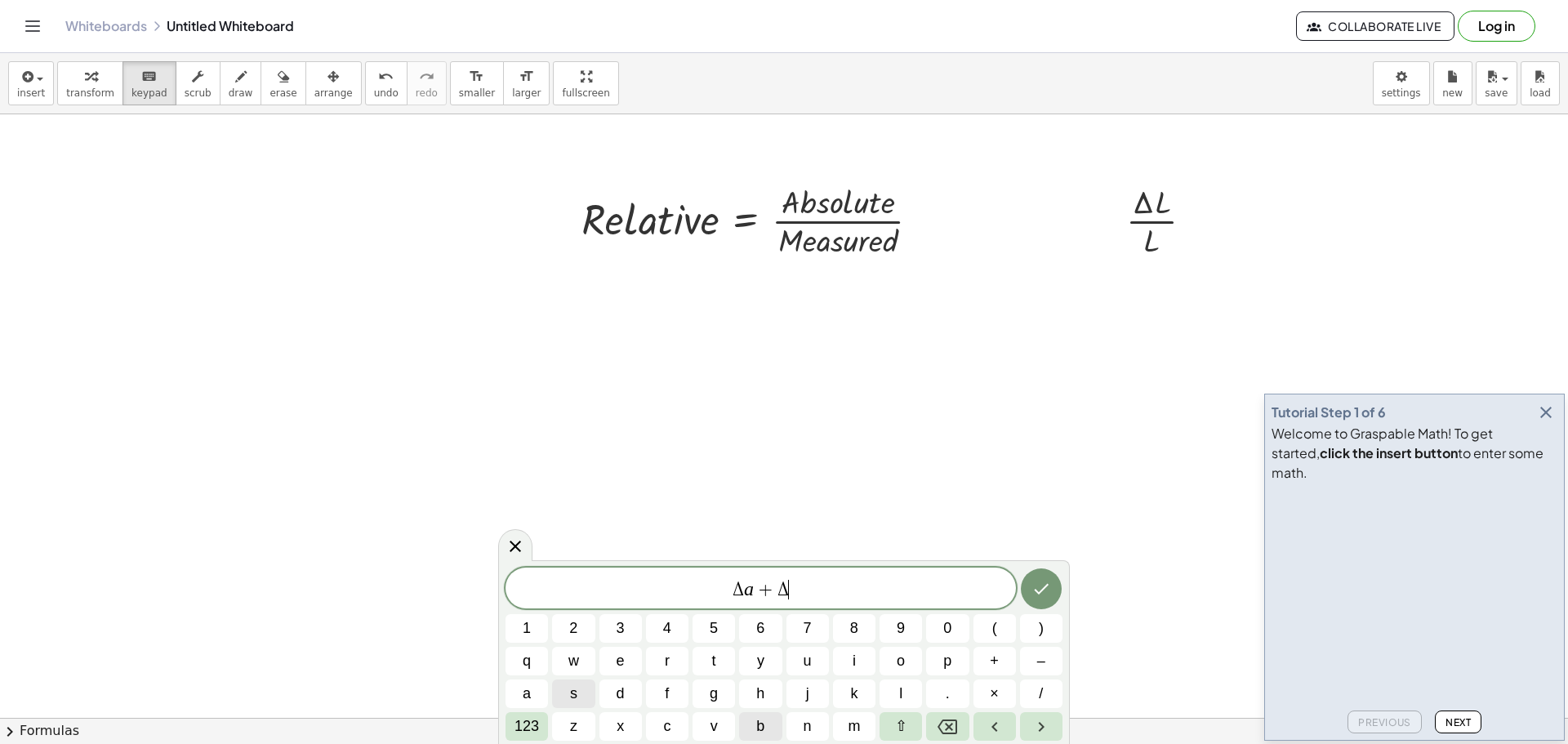
click at [773, 720] on button "b" at bounding box center [760, 727] width 43 height 29
click at [1049, 582] on icon "Done" at bounding box center [1042, 589] width 19 height 19
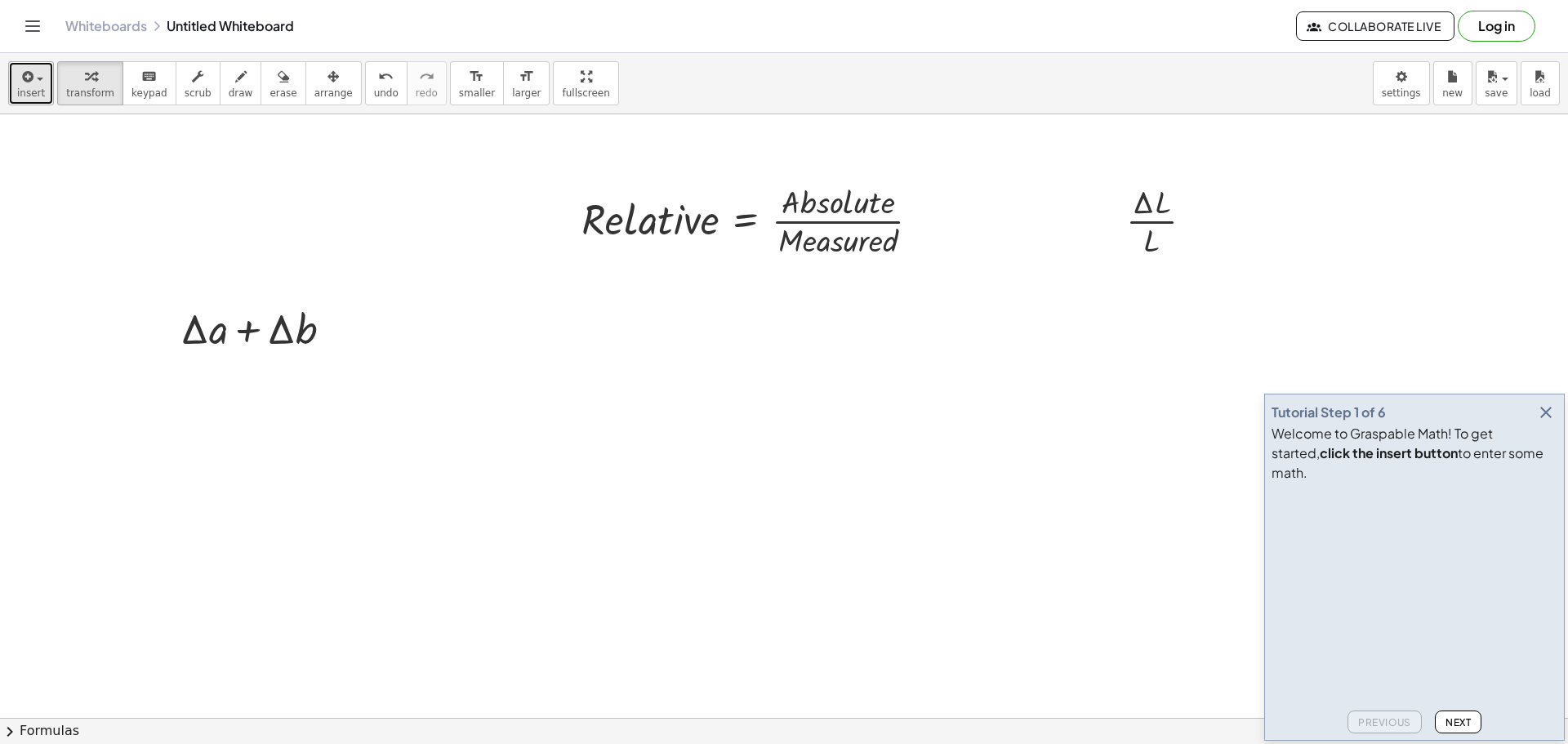
click at [48, 82] on button "insert" at bounding box center [30, 83] width 45 height 45
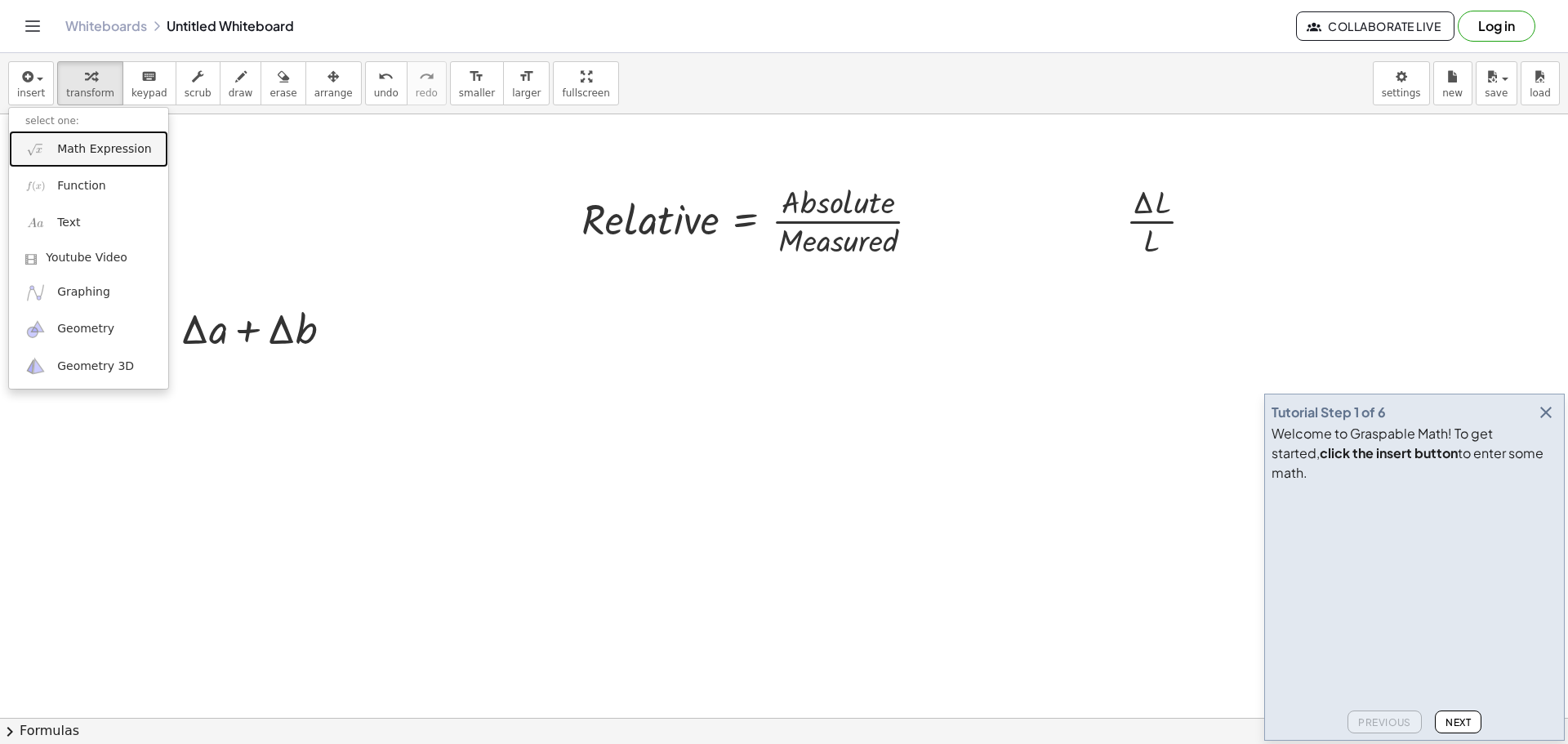
click at [66, 151] on span "Math Expression" at bounding box center [104, 149] width 94 height 16
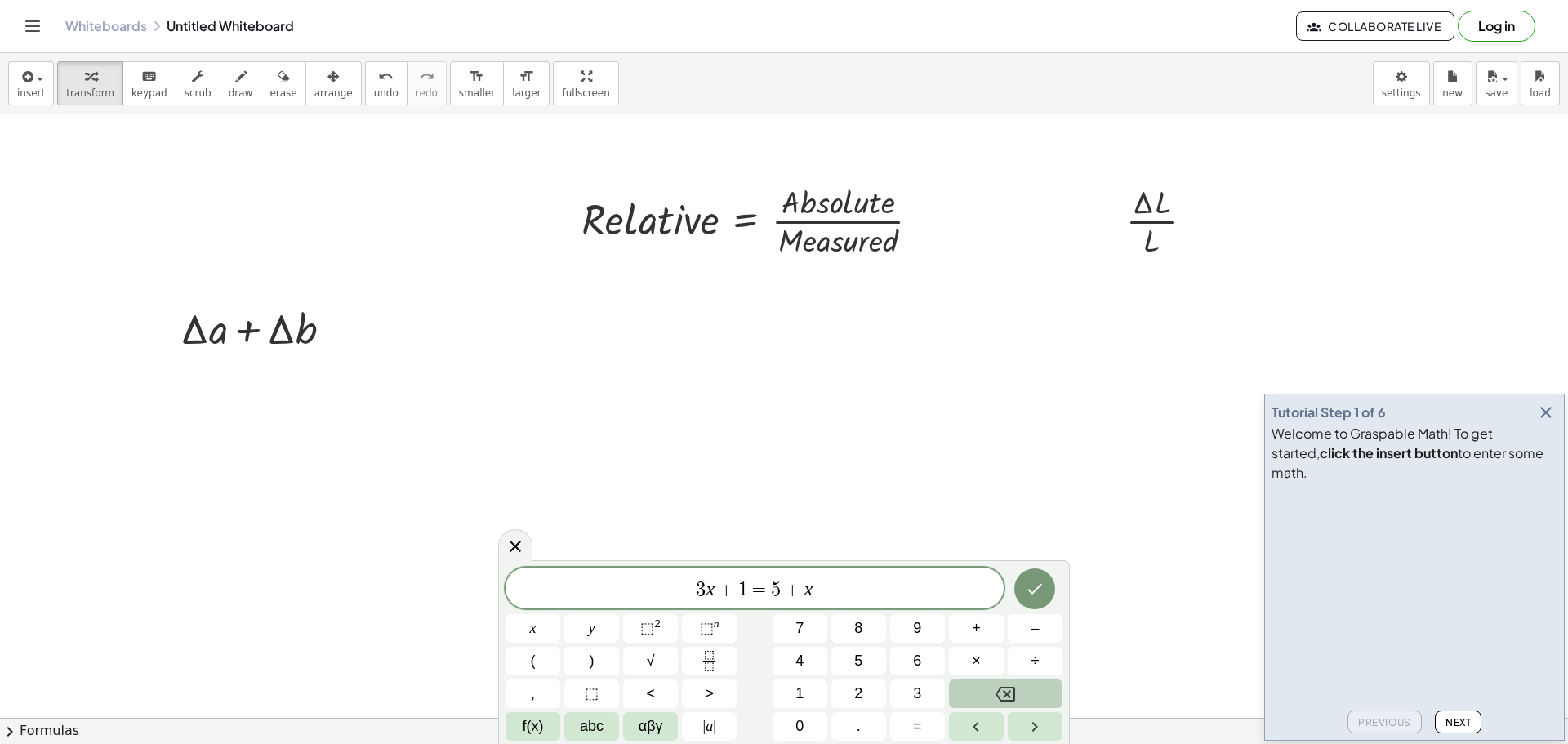
click at [840, 586] on span "3 x + 1 = 5 + x ​" at bounding box center [754, 590] width 498 height 23
click at [585, 731] on span "abc" at bounding box center [592, 727] width 23 height 22
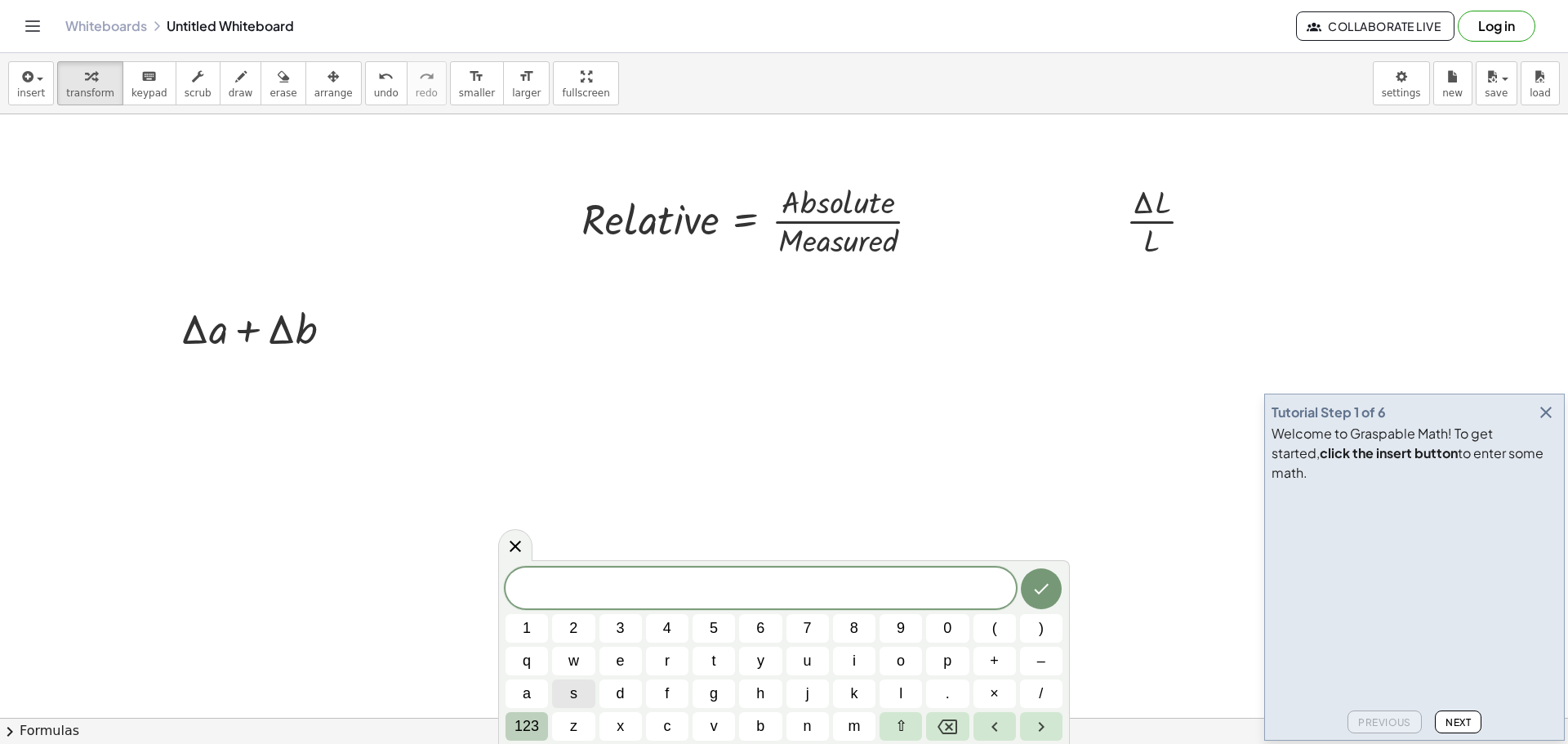
click at [538, 725] on span "123" at bounding box center [526, 727] width 24 height 22
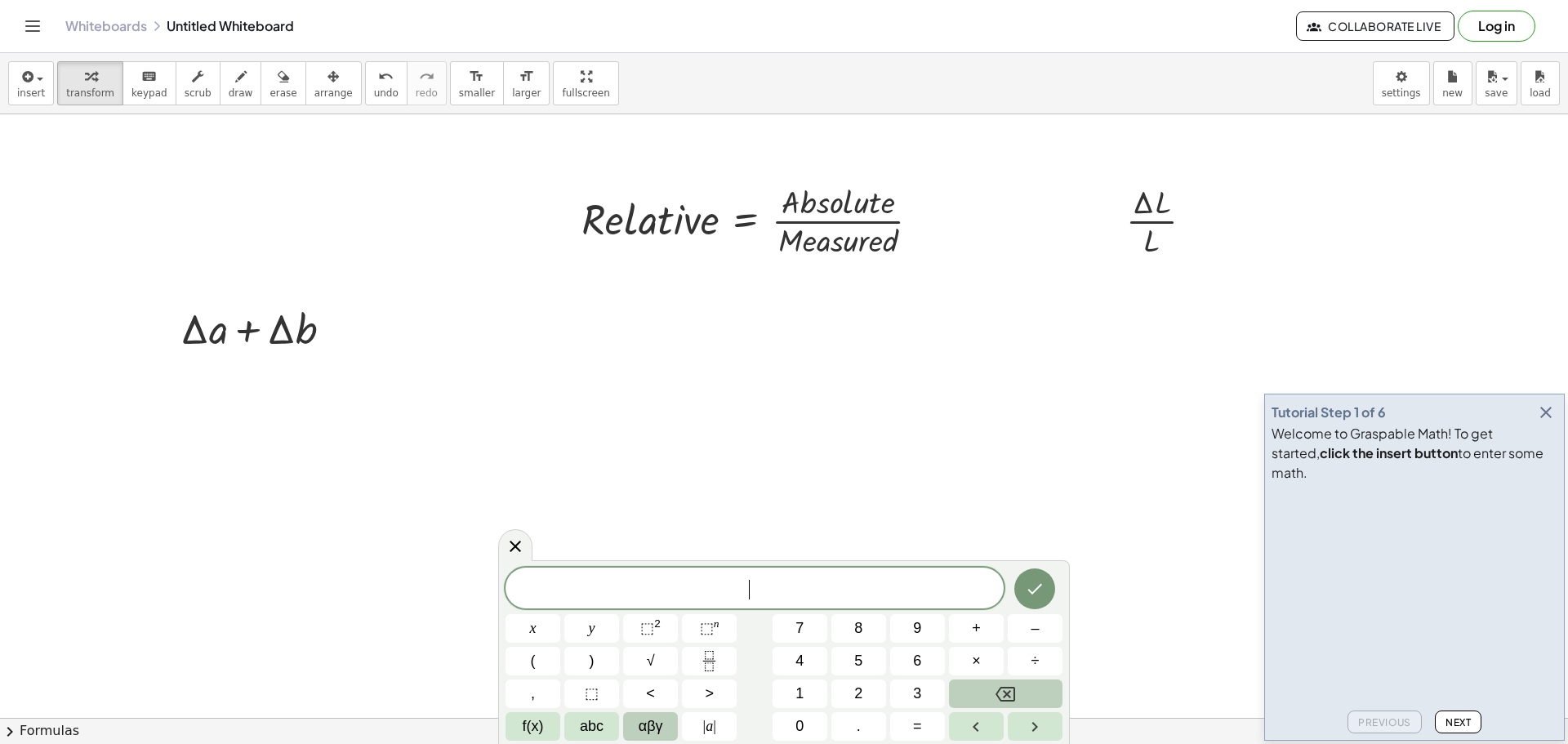
click at [662, 733] on span "αβγ" at bounding box center [650, 727] width 24 height 22
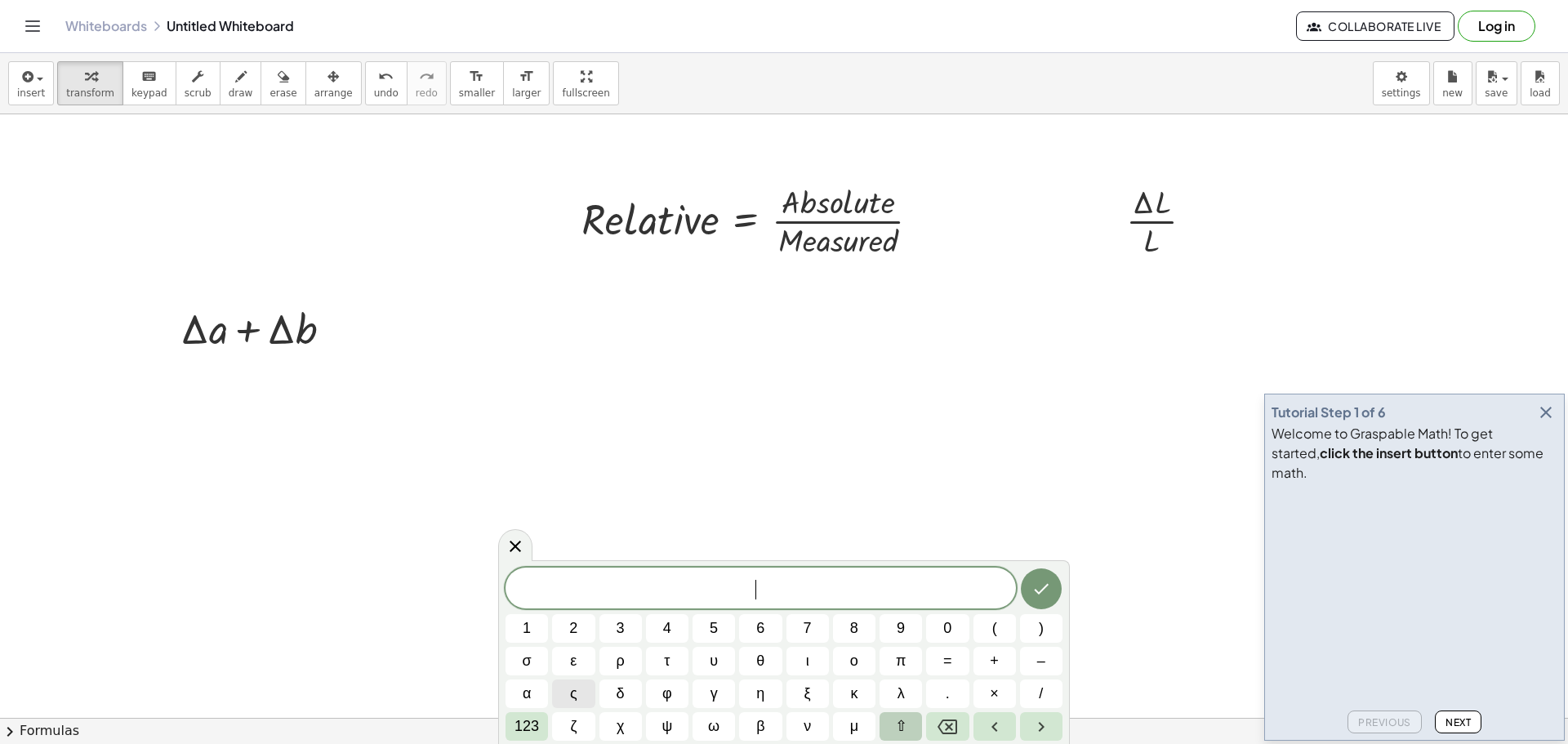
click at [916, 717] on button "⇧" at bounding box center [902, 727] width 43 height 29
click at [628, 691] on button "δ" at bounding box center [621, 695] width 43 height 29
click at [520, 733] on span "123" at bounding box center [526, 727] width 24 height 22
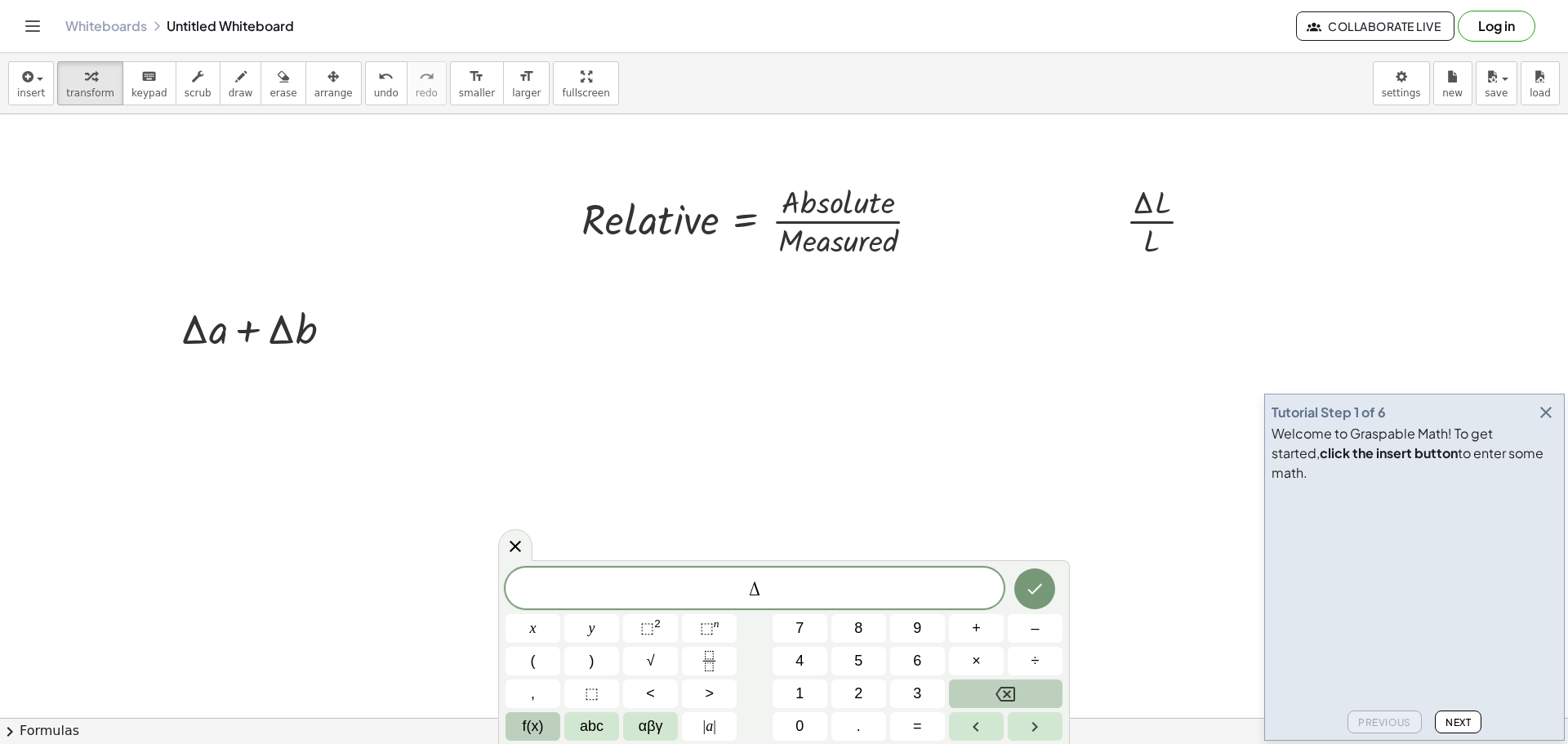
click at [539, 726] on span "f(x)" at bounding box center [533, 727] width 21 height 22
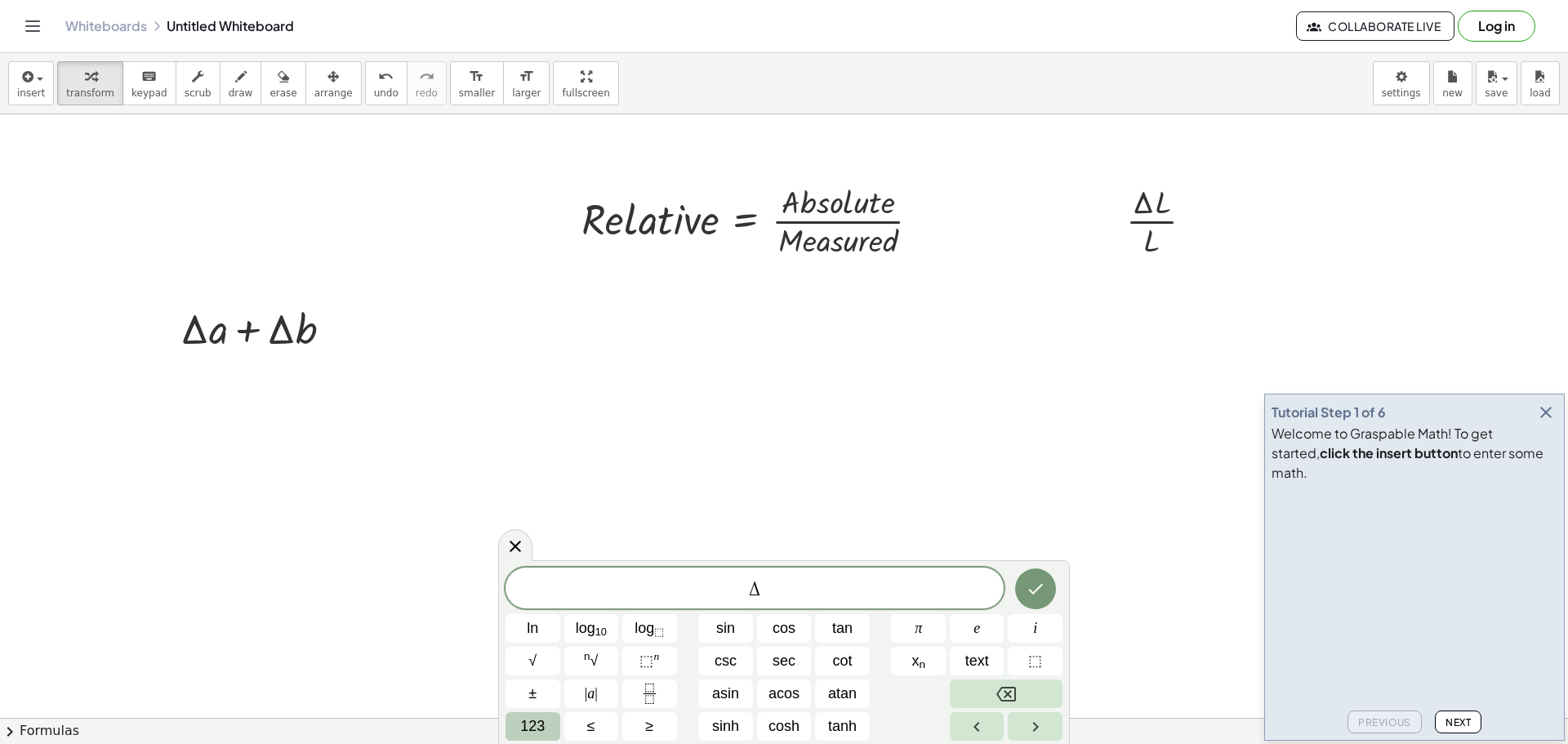
click at [524, 718] on span "123" at bounding box center [532, 727] width 24 height 22
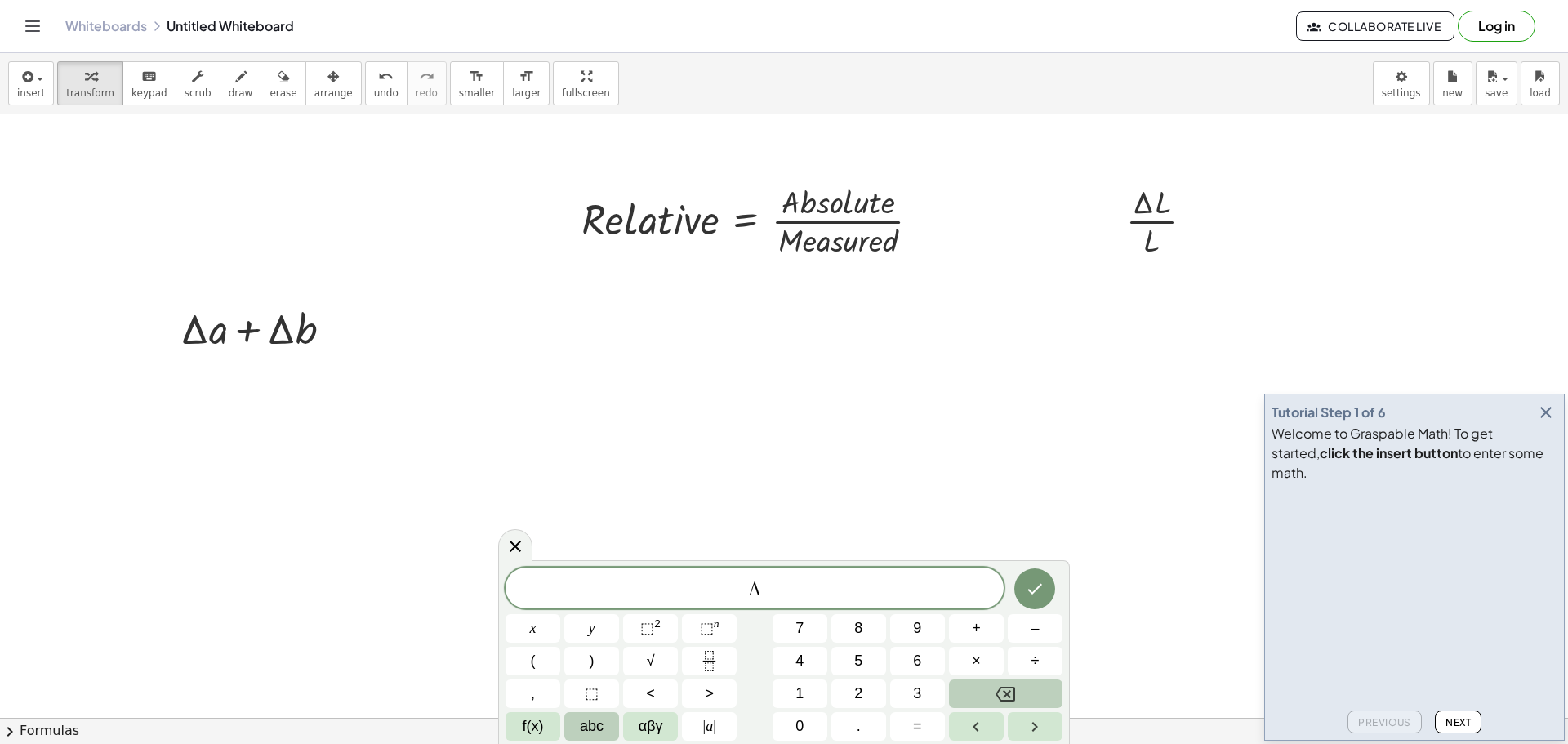
click at [580, 724] on span "abc" at bounding box center [592, 727] width 23 height 22
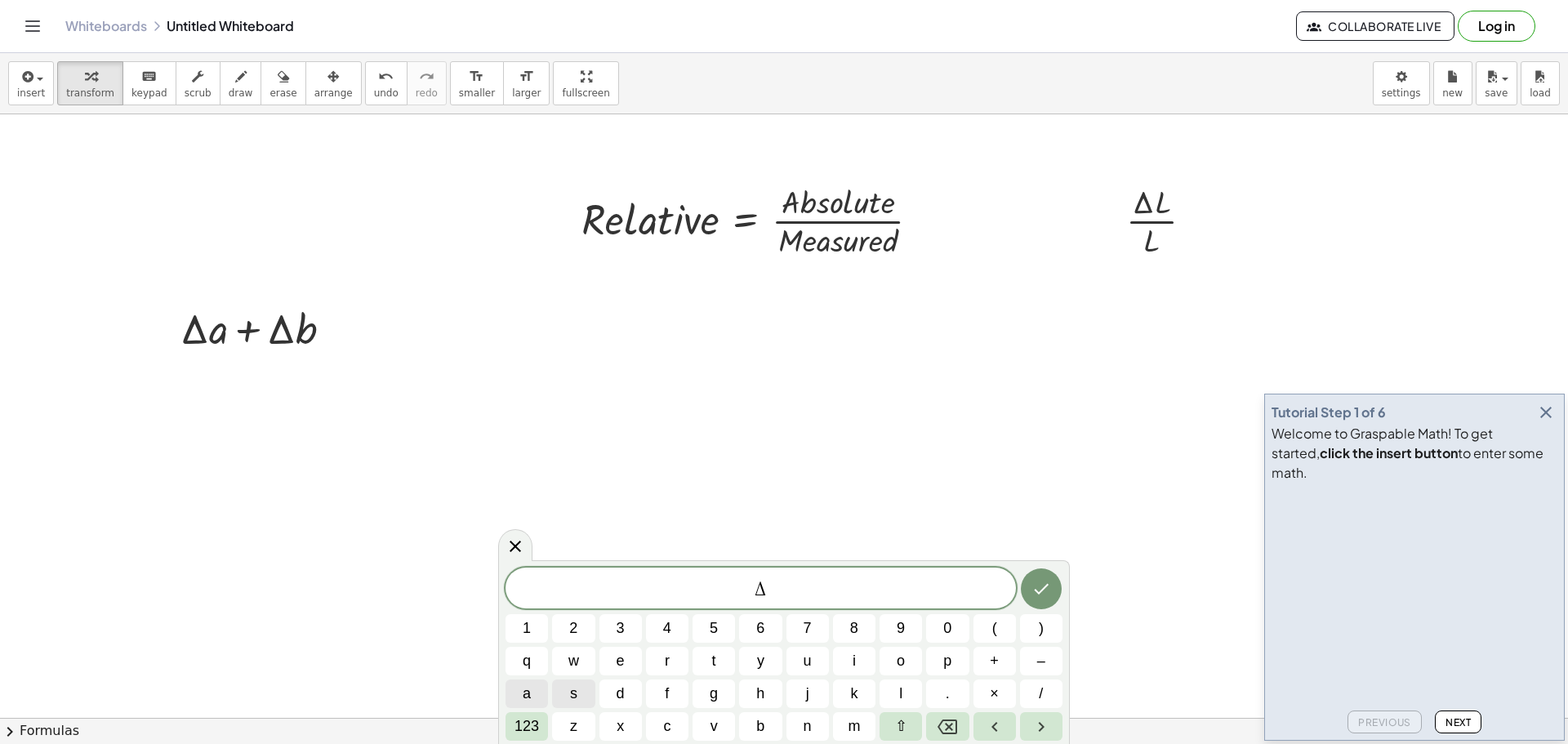
click at [533, 690] on button "a" at bounding box center [527, 695] width 43 height 29
click at [522, 717] on span "123" at bounding box center [526, 727] width 24 height 22
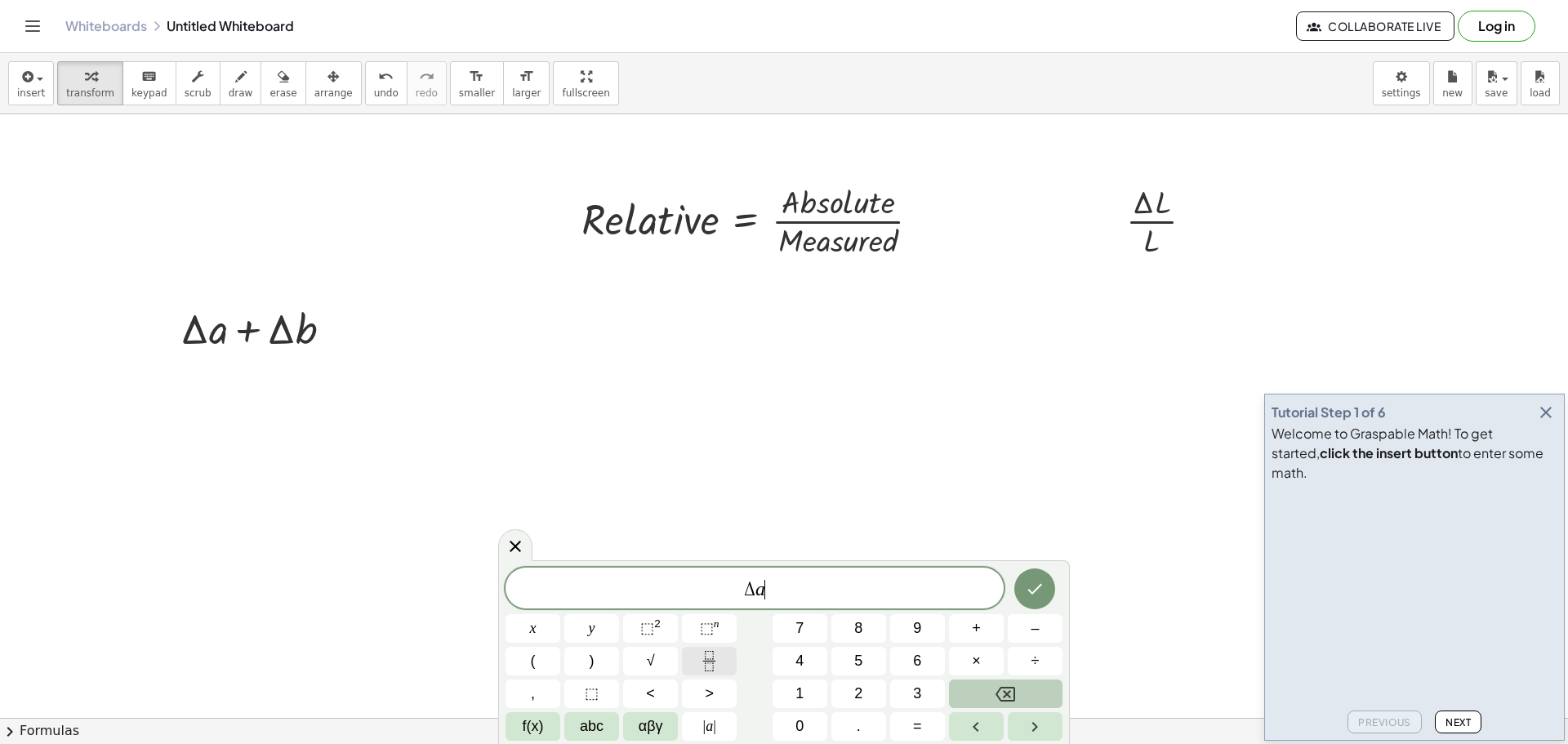
click at [703, 671] on button "Fraction" at bounding box center [709, 662] width 55 height 29
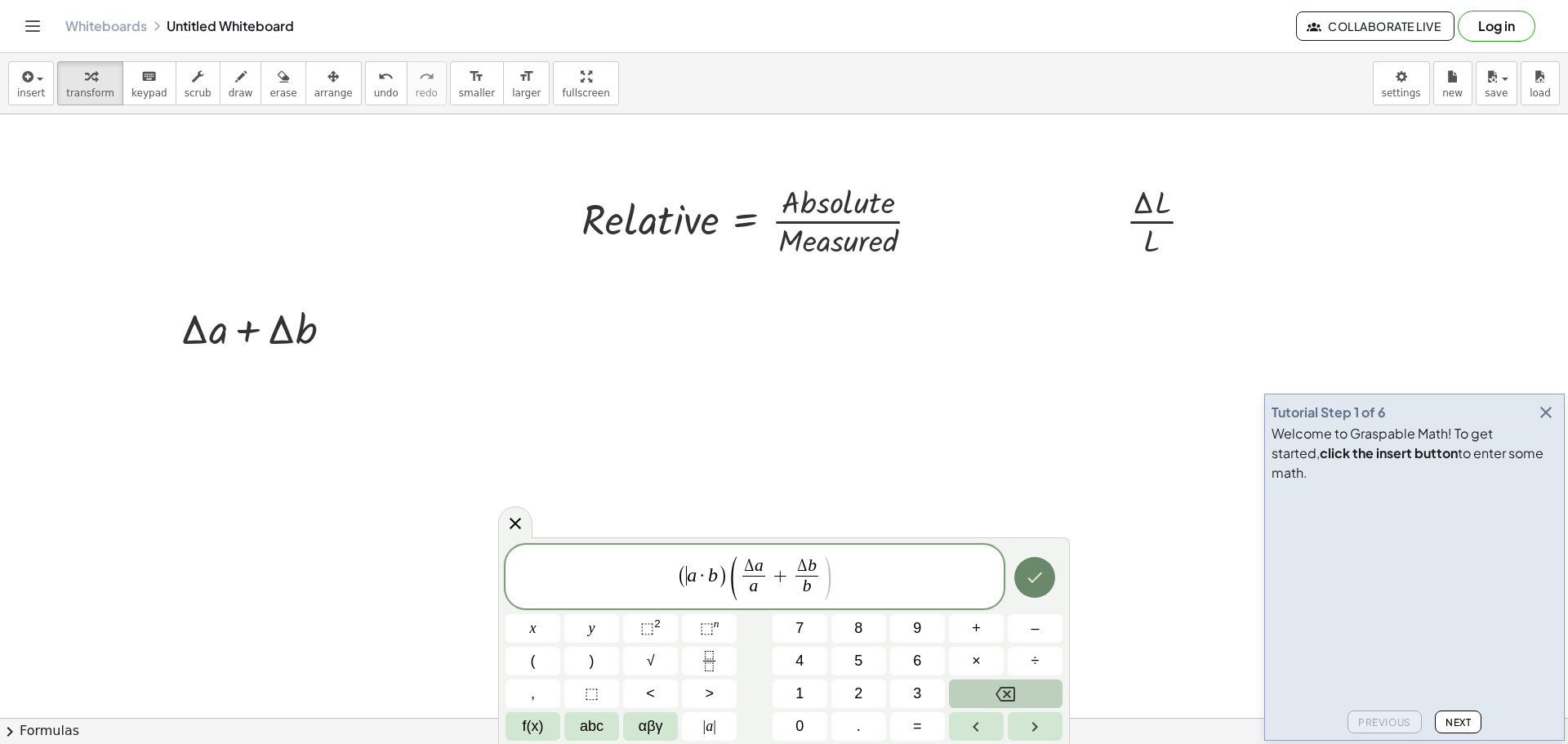
click at [1031, 570] on icon "Done" at bounding box center [1035, 578] width 19 height 19
